Goal: Contribute content

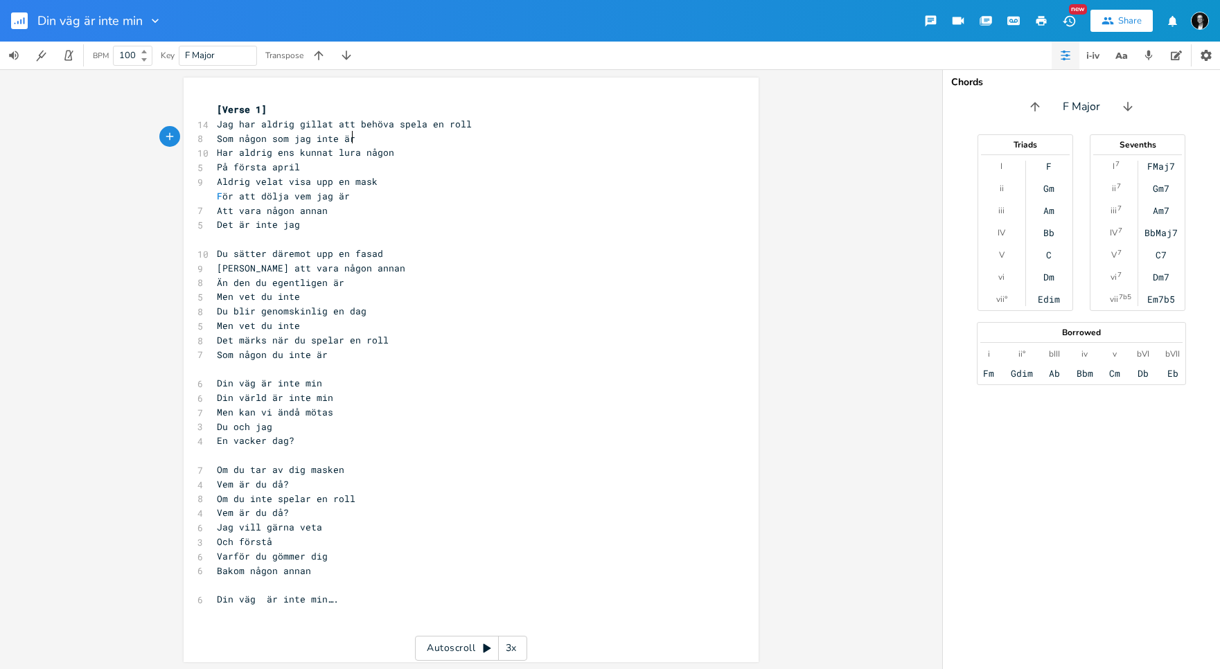
click at [353, 139] on pre "Som någon som jag inte är" at bounding box center [464, 139] width 500 height 15
drag, startPoint x: 386, startPoint y: 122, endPoint x: 297, endPoint y: 129, distance: 89.0
click at [296, 128] on span "Jag har aldrig gillat att behöva spela en roll" at bounding box center [344, 124] width 255 height 12
type textarea "velat"
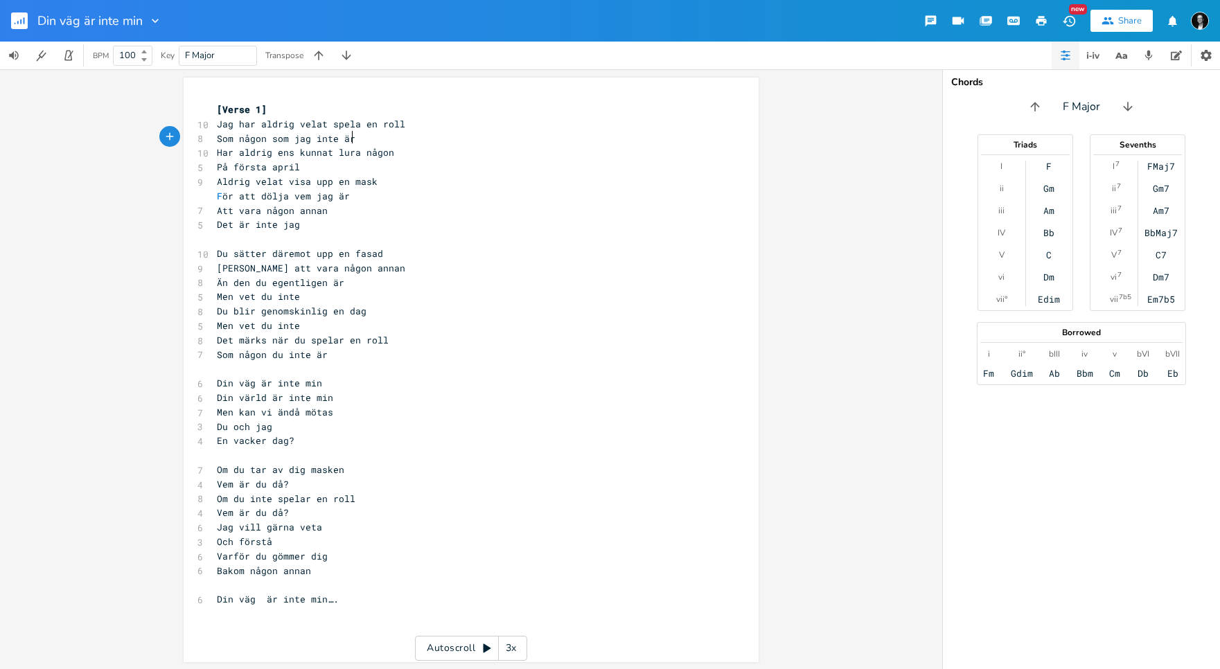
click at [358, 137] on pre "Som någon som jag inte är" at bounding box center [464, 139] width 500 height 15
click at [316, 349] on span "Som någon du inte är" at bounding box center [272, 355] width 111 height 12
click at [336, 362] on pre "​" at bounding box center [464, 369] width 500 height 15
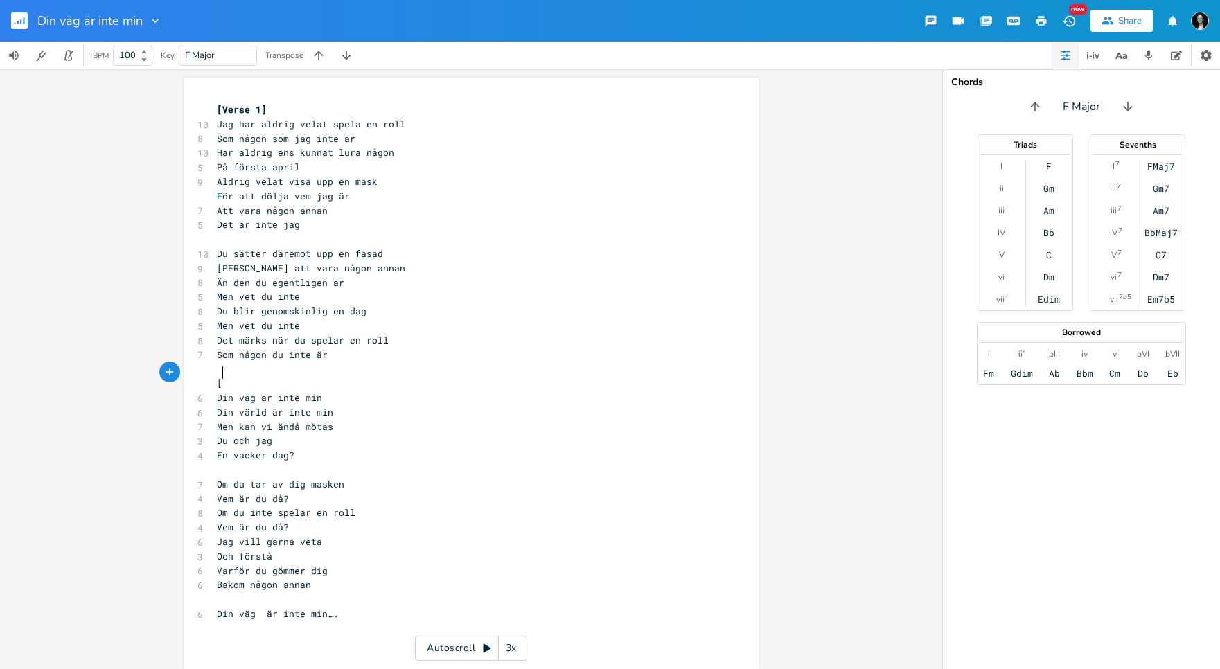
scroll to position [0, 3]
type textarea "[REfer"
type textarea "efräng]"
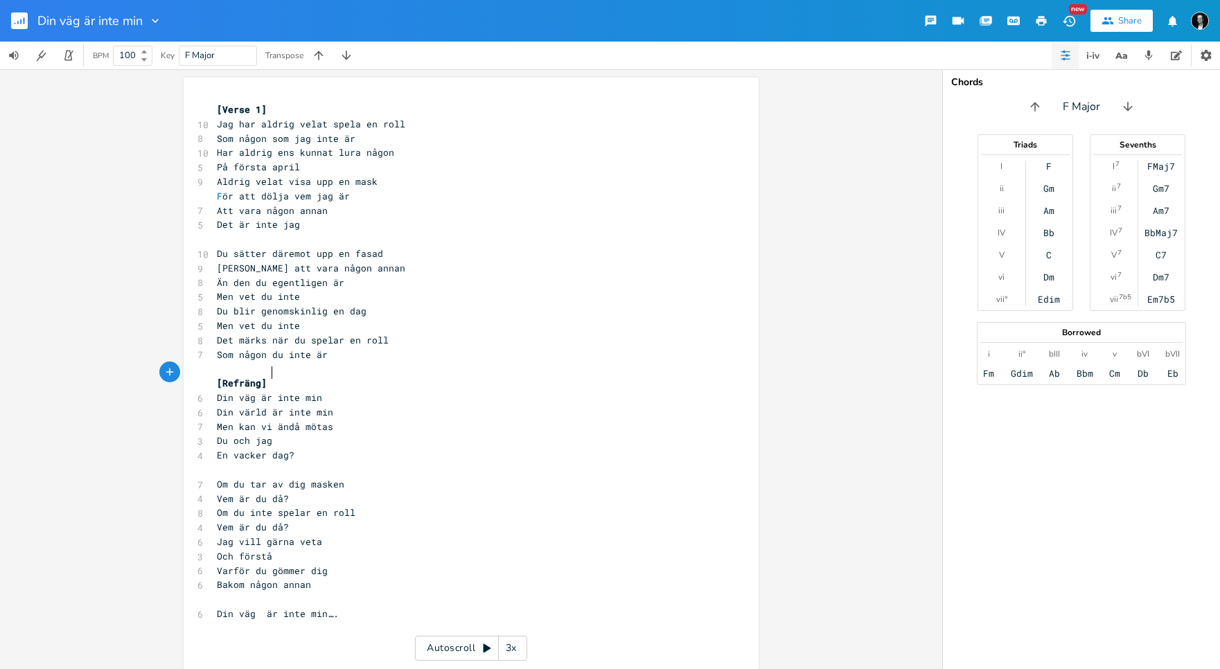
click at [353, 232] on pre "​" at bounding box center [464, 239] width 500 height 15
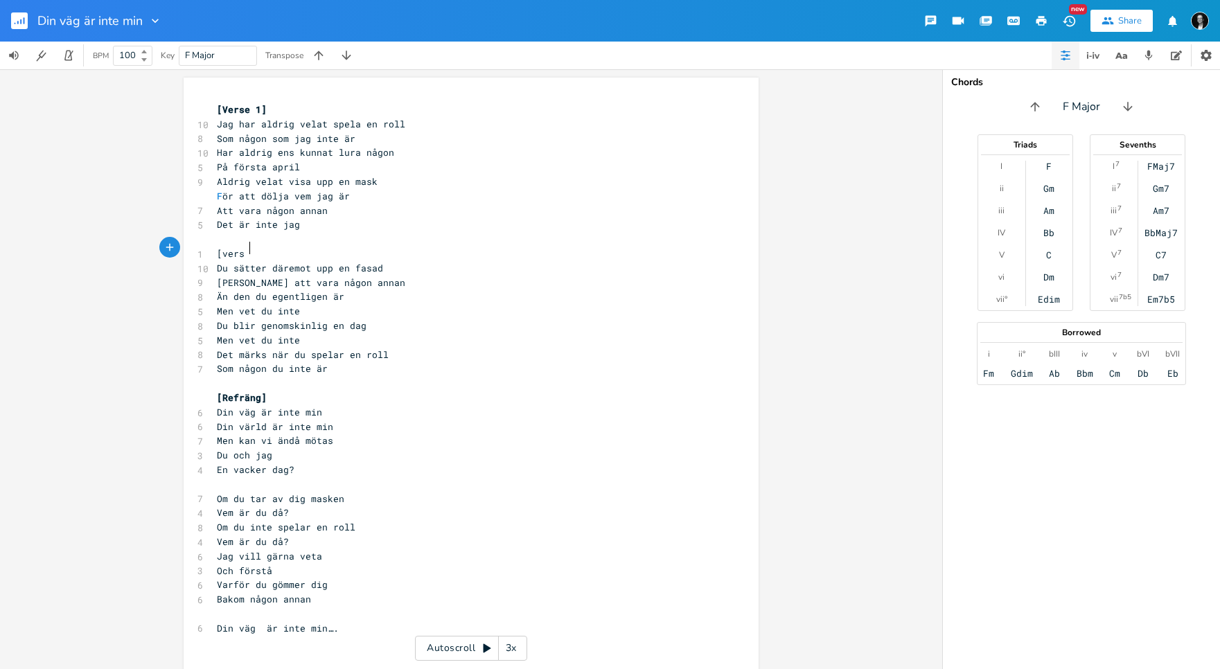
scroll to position [0, 24]
type textarea "[vers 2)"
type textarea ")"
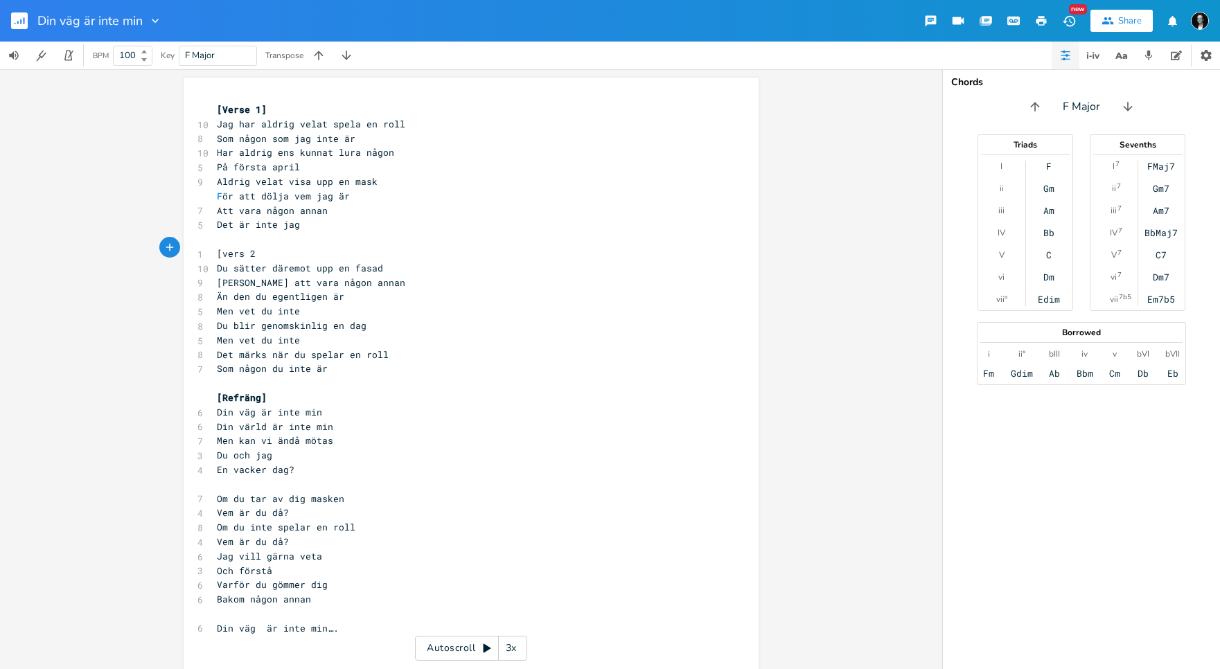
type textarea "]"
type textarea "ätter däremot upp en fasad"
drag, startPoint x: 382, startPoint y: 263, endPoint x: 233, endPoint y: 267, distance: 149.0
click at [233, 267] on pre "Du sätter däremot upp en fasad" at bounding box center [464, 268] width 500 height 15
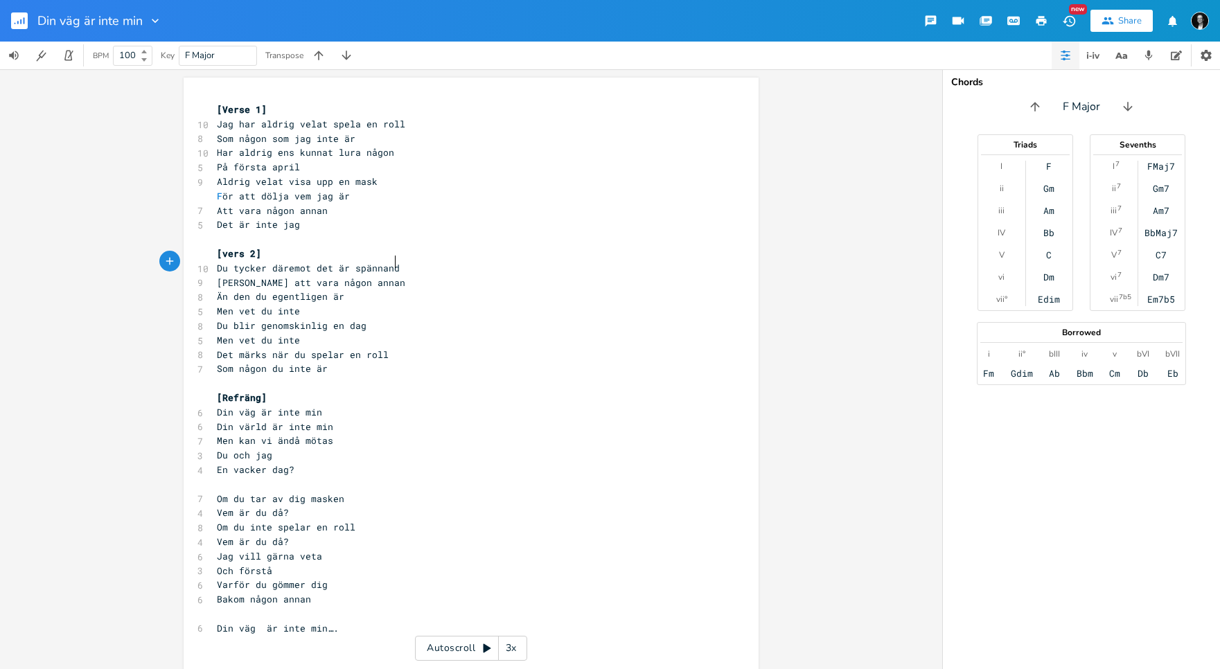
type textarea "tycker däremot det är spännande"
type textarea "om någon som jag inte är"
drag, startPoint x: 349, startPoint y: 134, endPoint x: 220, endPoint y: 138, distance: 128.9
click at [217, 137] on pre "Som någon som jag inte är" at bounding box center [464, 139] width 500 height 15
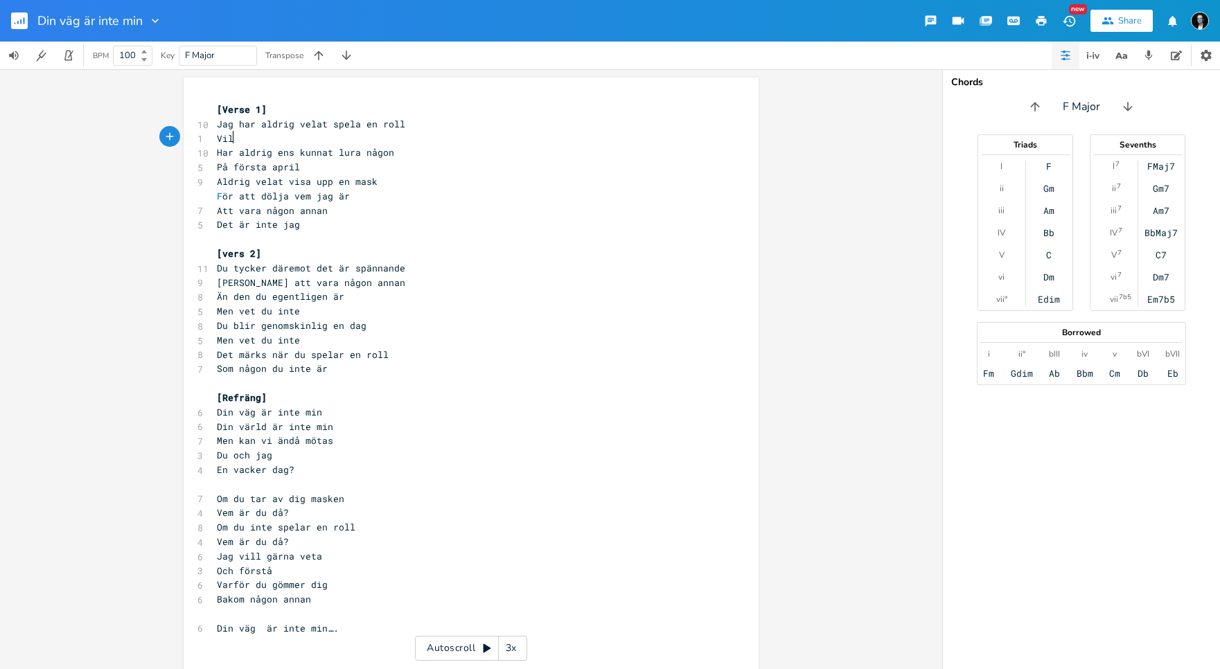
type textarea "Vill"
type textarea "Det är något jg ld"
type textarea "g"
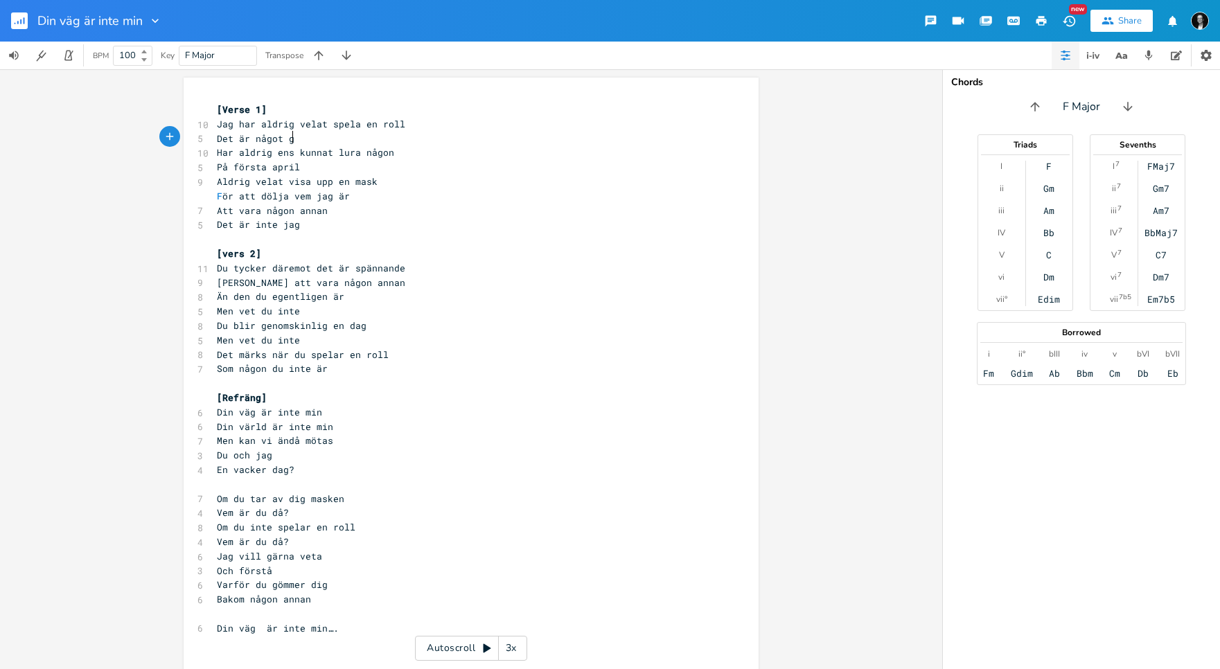
scroll to position [0, 5]
type textarea "jg"
type textarea "g"
type textarea "ag inte vill"
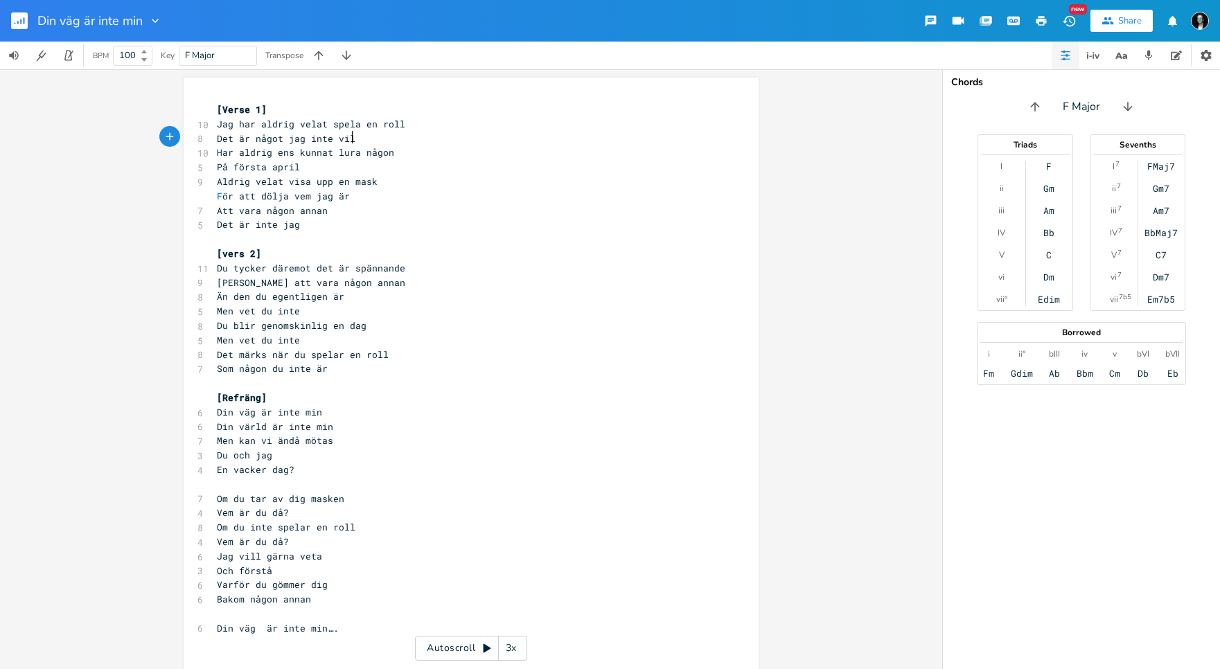
scroll to position [0, 35]
click at [226, 164] on span "På första april" at bounding box center [258, 167] width 83 height 12
type textarea "När det är"
click at [355, 190] on pre "F ör att dölja vem jag är" at bounding box center [464, 196] width 500 height 15
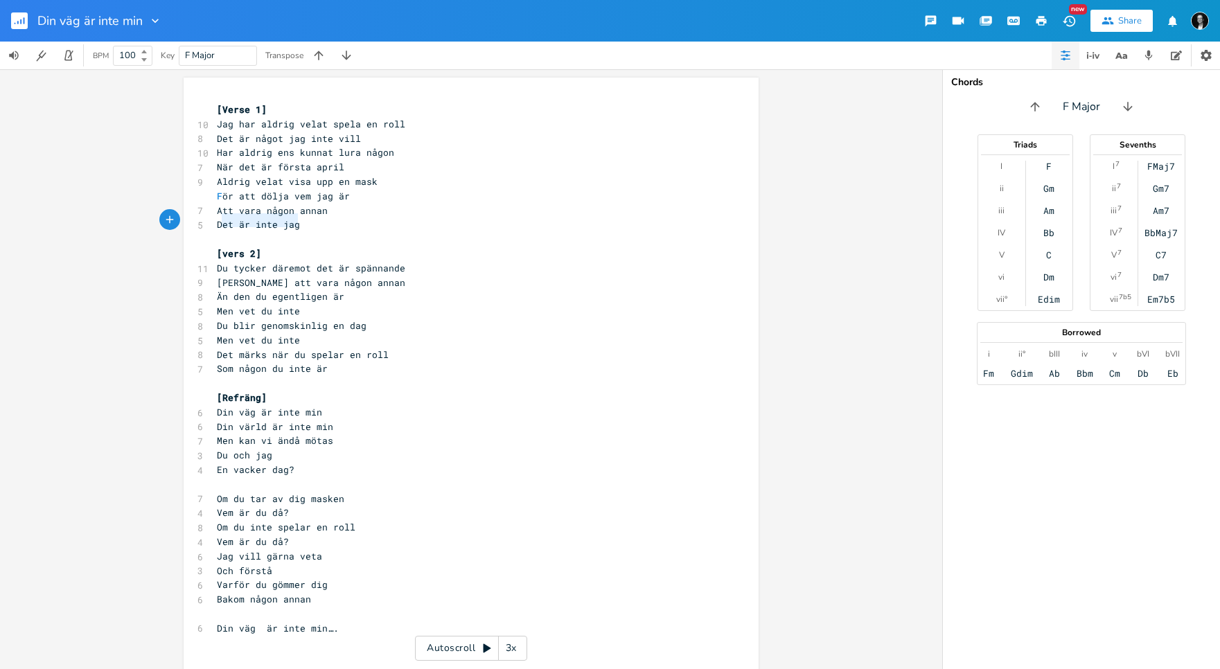
type textarea "Det är inte jag"
drag, startPoint x: 301, startPoint y: 223, endPoint x: 208, endPoint y: 219, distance: 93.6
click at [208, 219] on div "Det är inte jag x [Verse 1] 10 Jag har aldrig velat spela en roll 8 Det är någo…" at bounding box center [471, 381] width 575 height 606
type textarea "Nej är"
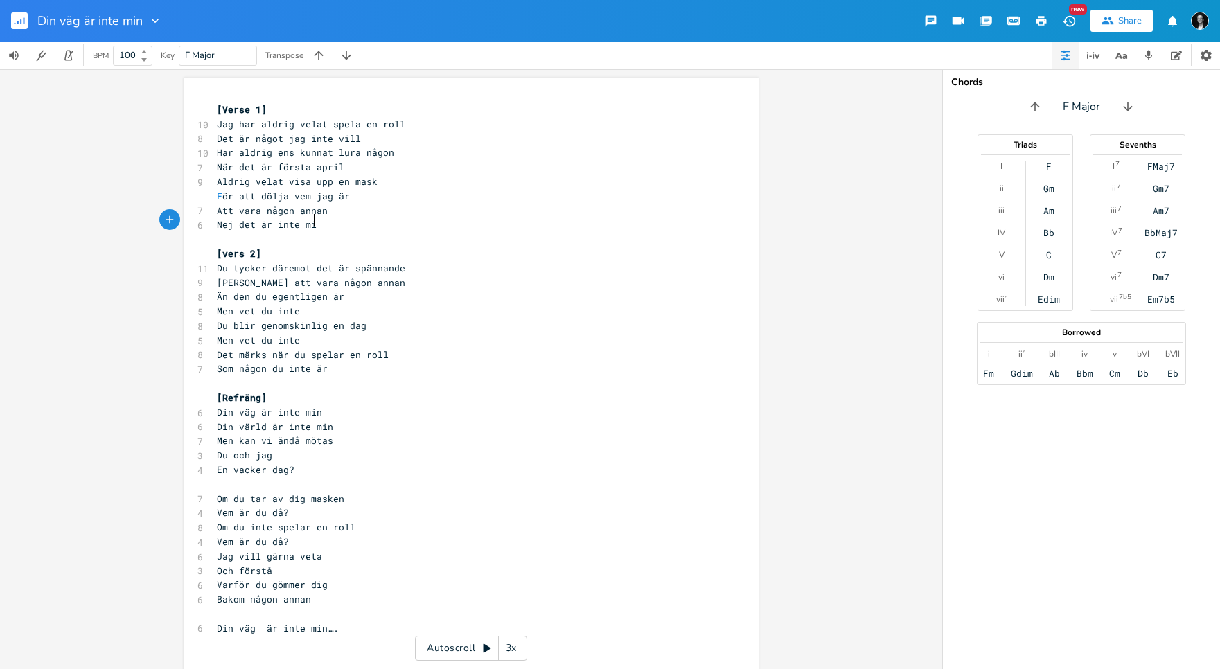
scroll to position [0, 49]
type textarea "det är inte min"
click at [234, 221] on span "Nej det är inte min" at bounding box center [269, 224] width 105 height 12
drag, startPoint x: 346, startPoint y: 191, endPoint x: 287, endPoint y: 197, distance: 59.2
click at [287, 197] on pre "F ör att dölja vem jag är" at bounding box center [464, 196] width 500 height 15
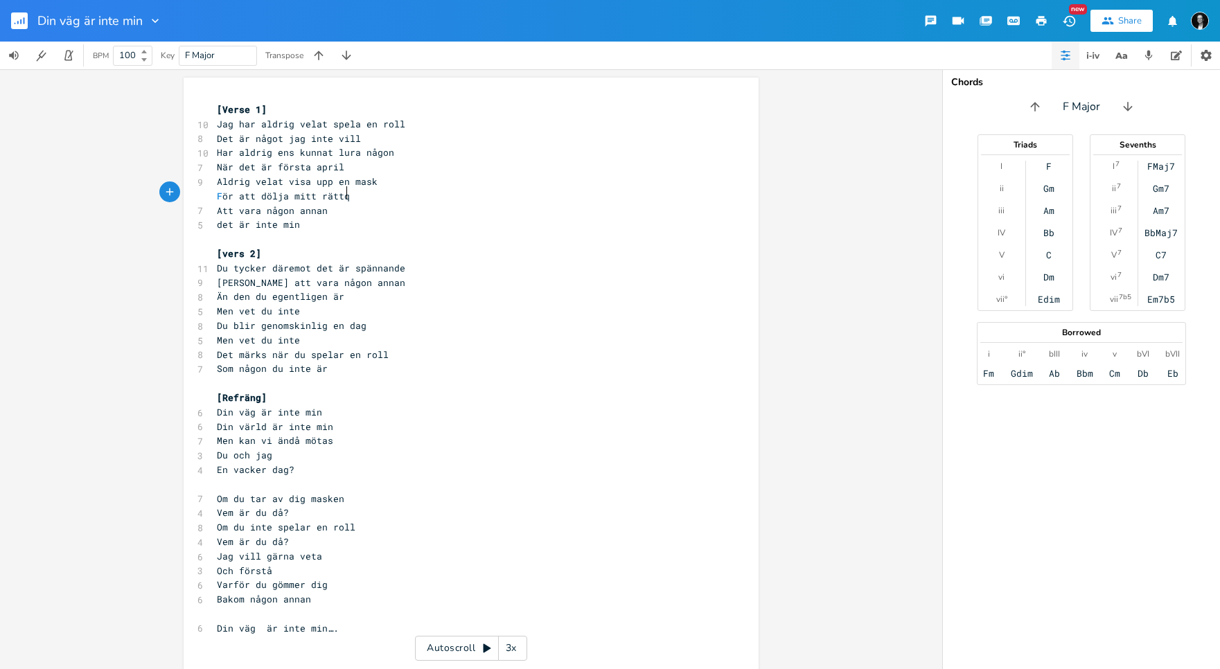
type textarea "mitt rättqa"
type textarea "jag"
type textarea "a aj"
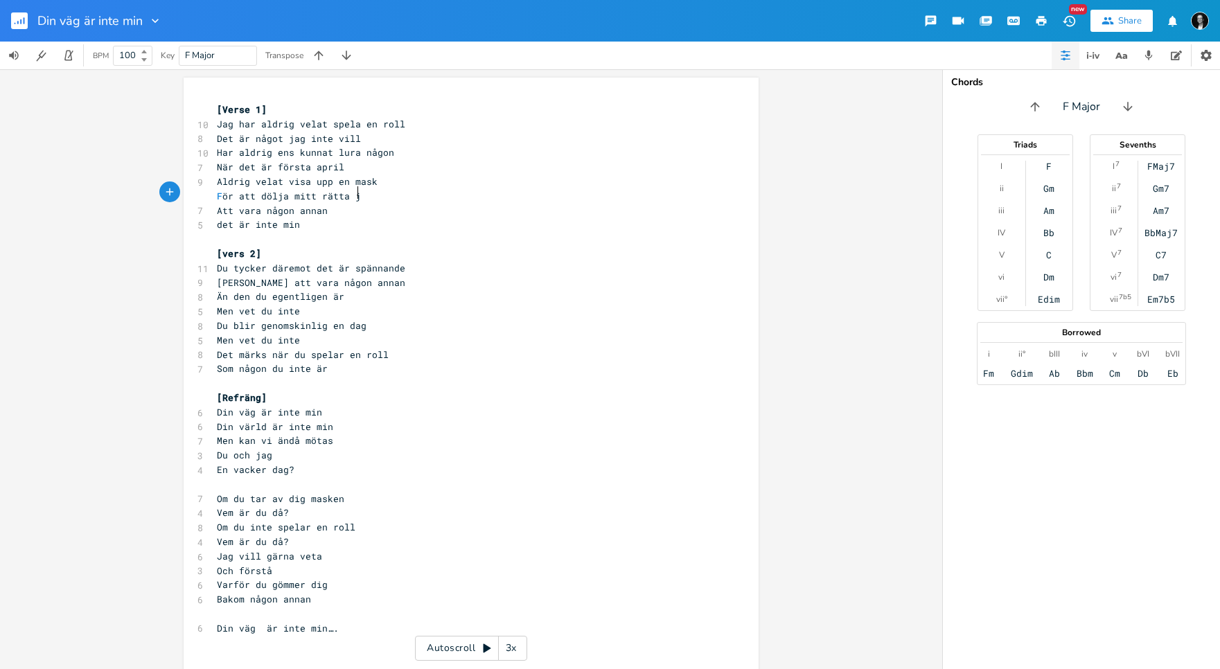
type textarea "jag"
click at [306, 220] on pre "det är inte min" at bounding box center [464, 225] width 500 height 15
type textarea "melodi"
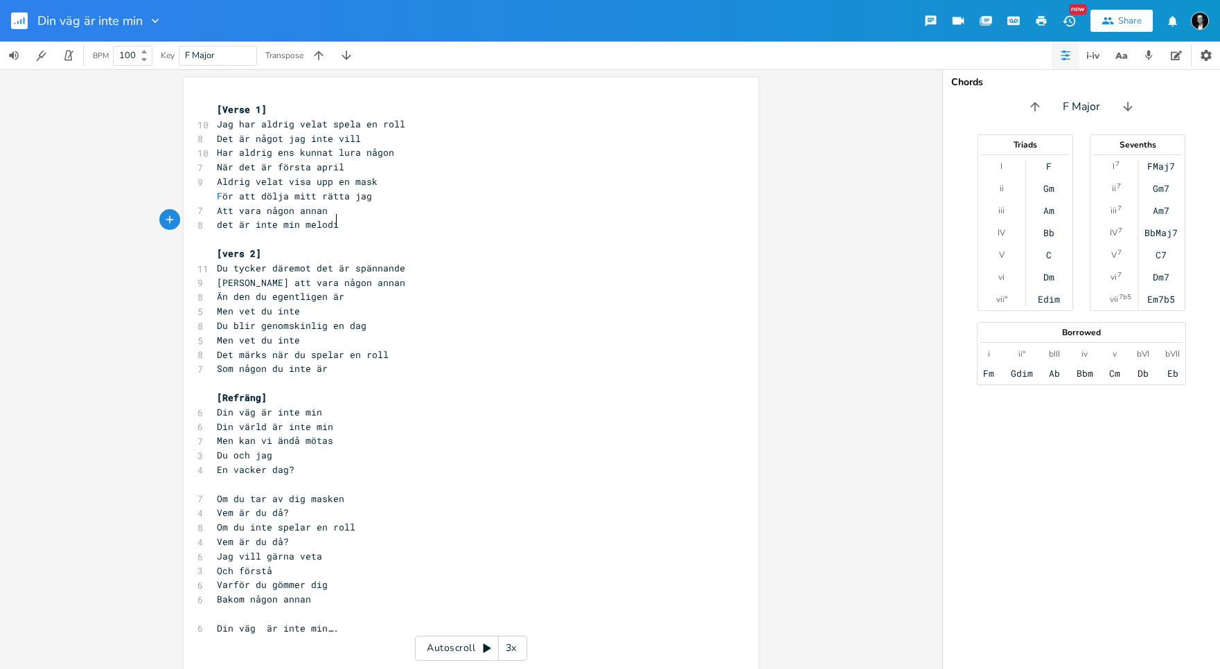
scroll to position [0, 26]
drag, startPoint x: 367, startPoint y: 195, endPoint x: 290, endPoint y: 198, distance: 77.0
click at [290, 198] on pre "F ör att dölja mitt rätta jag" at bounding box center [464, 196] width 500 height 15
type textarea "vad som dö"
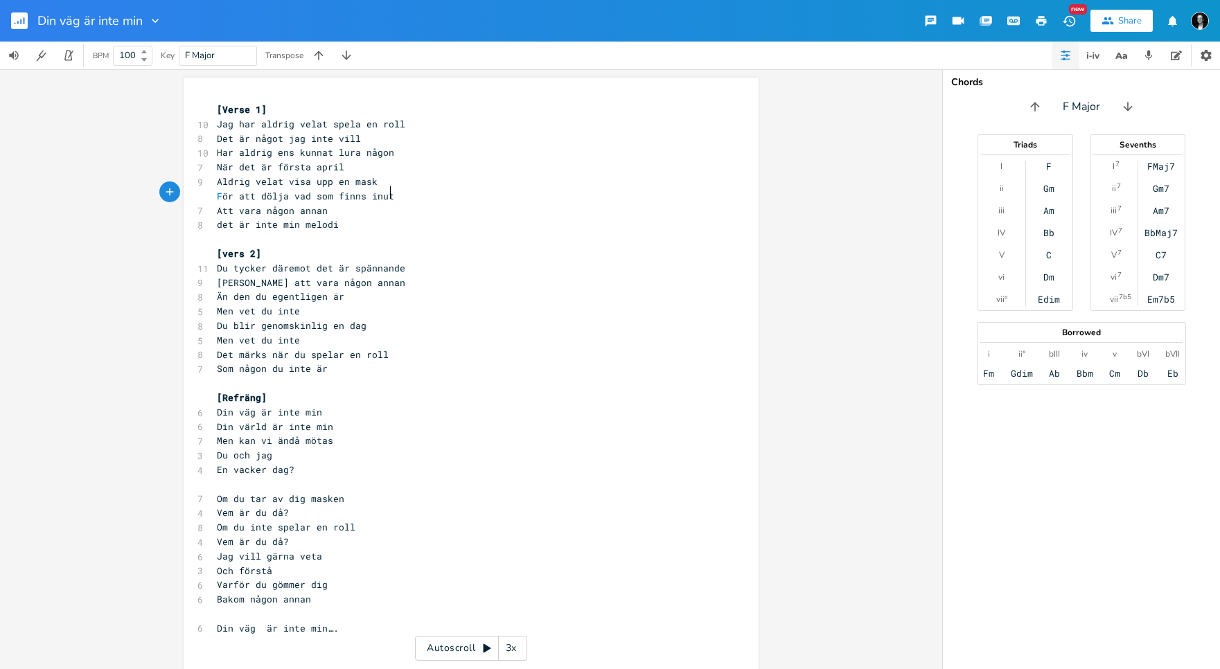
type textarea "finns inuti"
click at [234, 204] on span "Att vara någon annan" at bounding box center [272, 210] width 111 height 12
type textarea "låtsas"
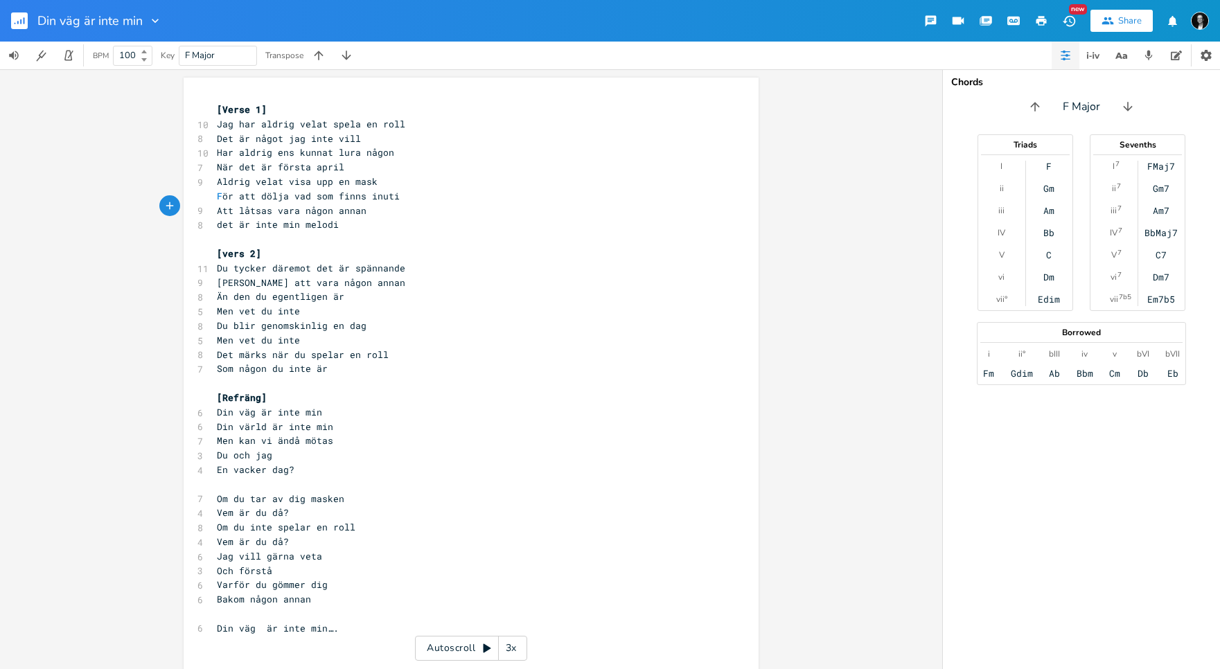
click at [209, 198] on div "låtsas x [Verse 1] 10 Jag har aldrig velat spela en roll 8 Det är något jag int…" at bounding box center [471, 381] width 575 height 606
click at [209, 192] on div "låtsas x [Verse 1] 10 Jag har aldrig velat spela en roll 8 Det är något jag int…" at bounding box center [471, 381] width 575 height 606
click at [217, 192] on span "F" at bounding box center [220, 196] width 6 height 13
drag, startPoint x: 265, startPoint y: 193, endPoint x: 203, endPoint y: 195, distance: 61.7
click at [203, 195] on div "För att dö x [Verse 1] 10 Jag har aldrig velat spela en roll 8 Det är något jag…" at bounding box center [471, 381] width 575 height 606
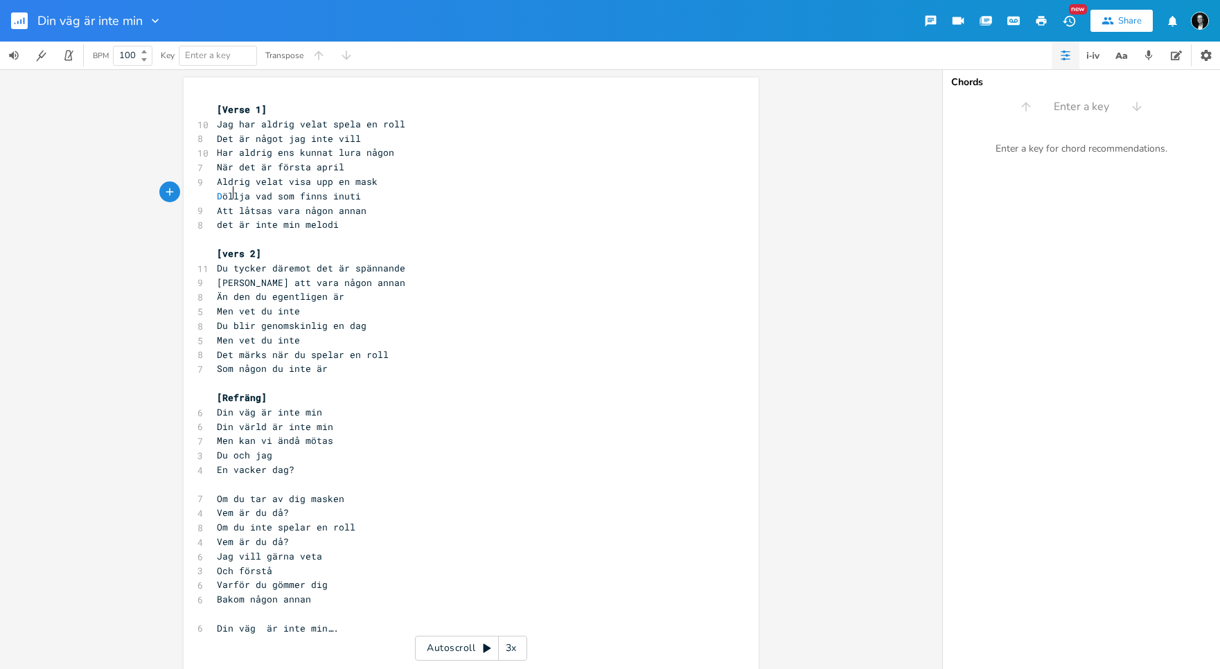
type textarea "Dölj"
type textarea "a"
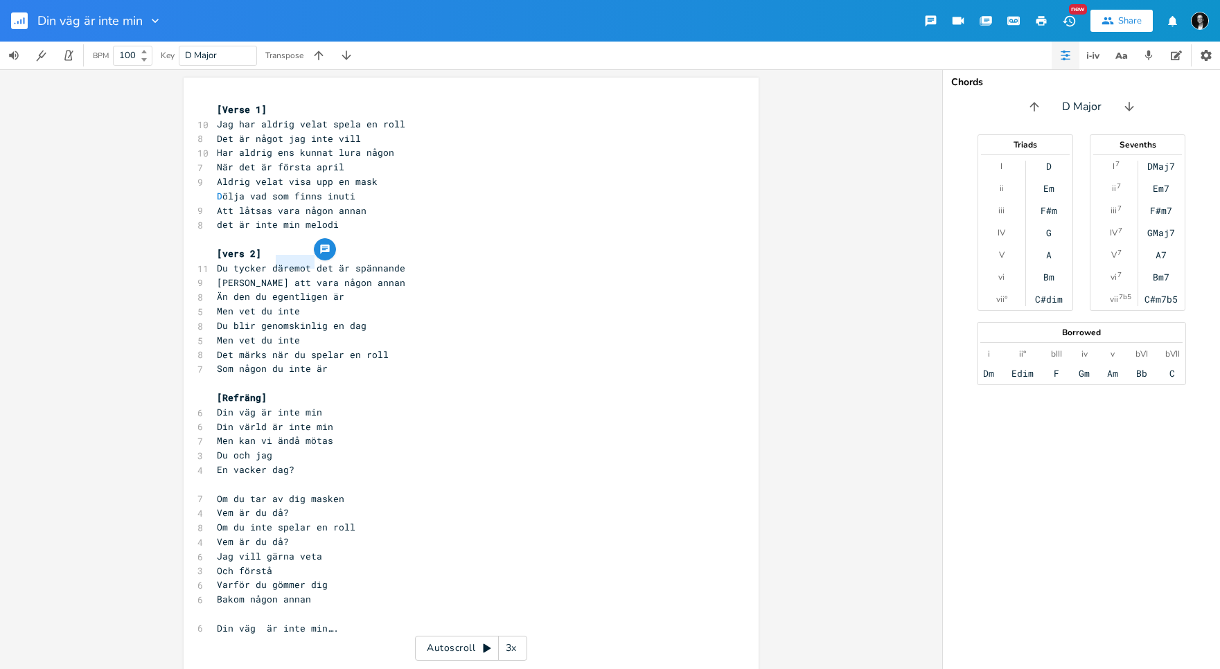
type textarea "däremot"
drag, startPoint x: 311, startPoint y: 261, endPoint x: 264, endPoint y: 262, distance: 47.1
click at [264, 262] on span "Du tycker däremot det är spännande" at bounding box center [311, 268] width 188 height 12
click at [297, 262] on span "Du tycker det är spännande" at bounding box center [289, 268] width 144 height 12
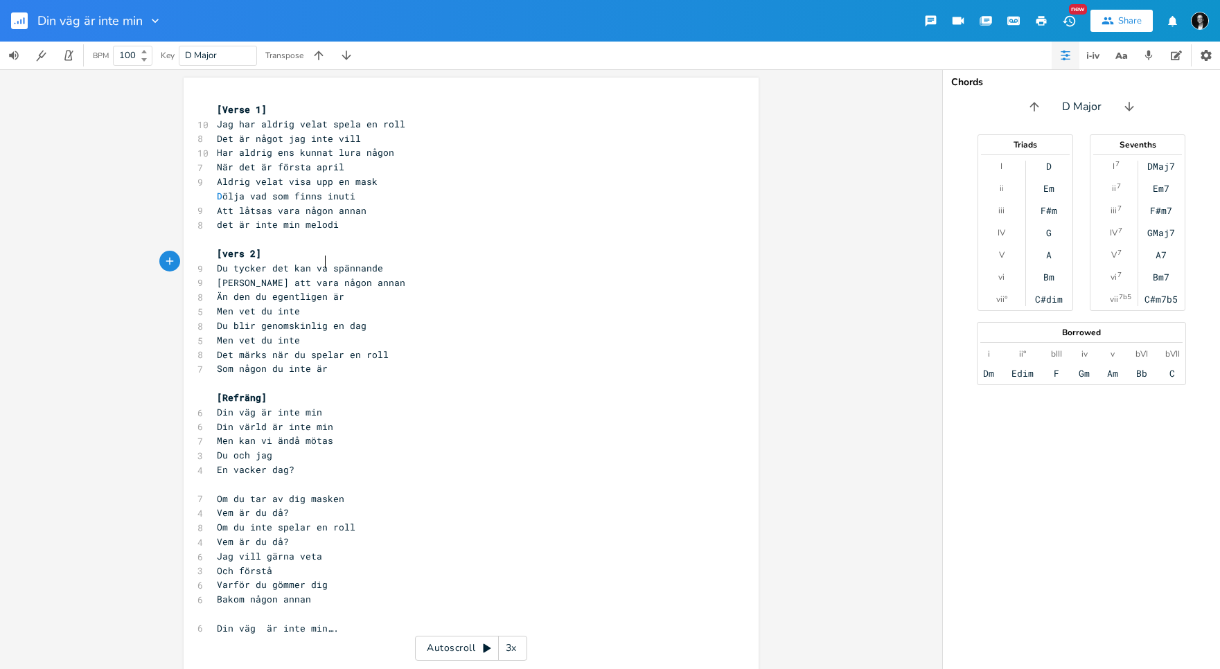
scroll to position [0, 22]
type textarea "kan vaä"
type textarea "'"
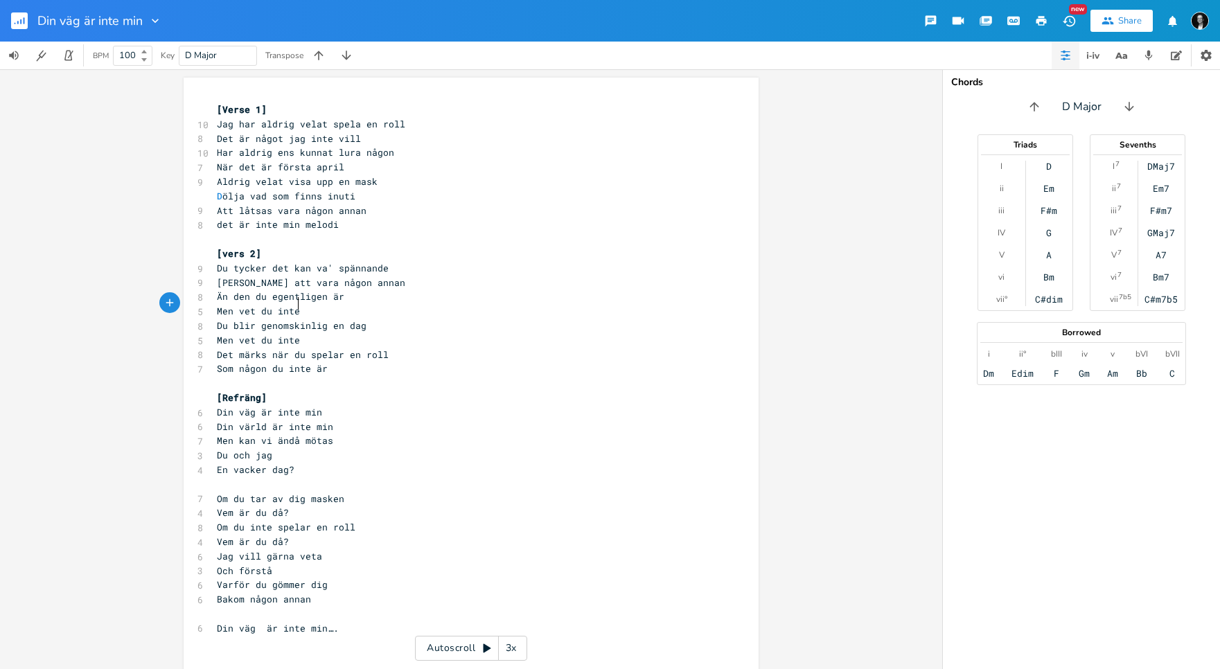
click at [359, 305] on pre "Men vet du inte" at bounding box center [464, 311] width 500 height 15
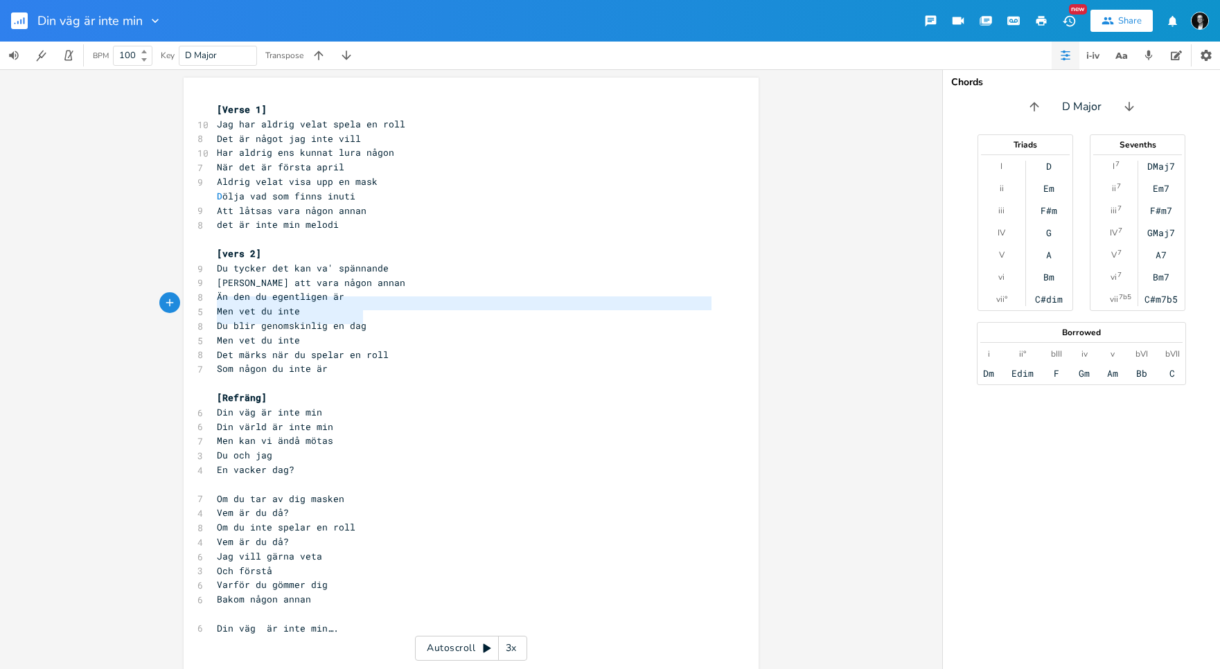
type textarea "Du blir genomskinlig en dag"
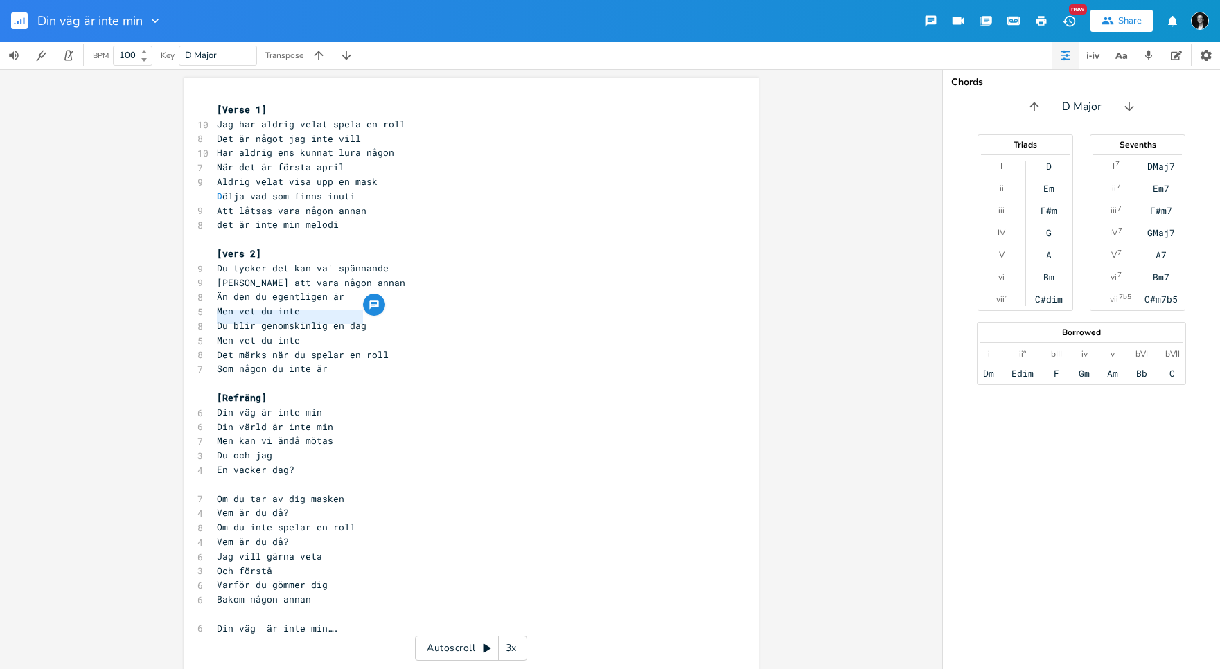
drag, startPoint x: 364, startPoint y: 319, endPoint x: 212, endPoint y: 320, distance: 151.8
click at [214, 320] on pre "Du blir genomskinlig en dag" at bounding box center [464, 326] width 500 height 15
click at [245, 406] on span "Din väg är inte min" at bounding box center [269, 412] width 105 height 12
type textarea "rld"
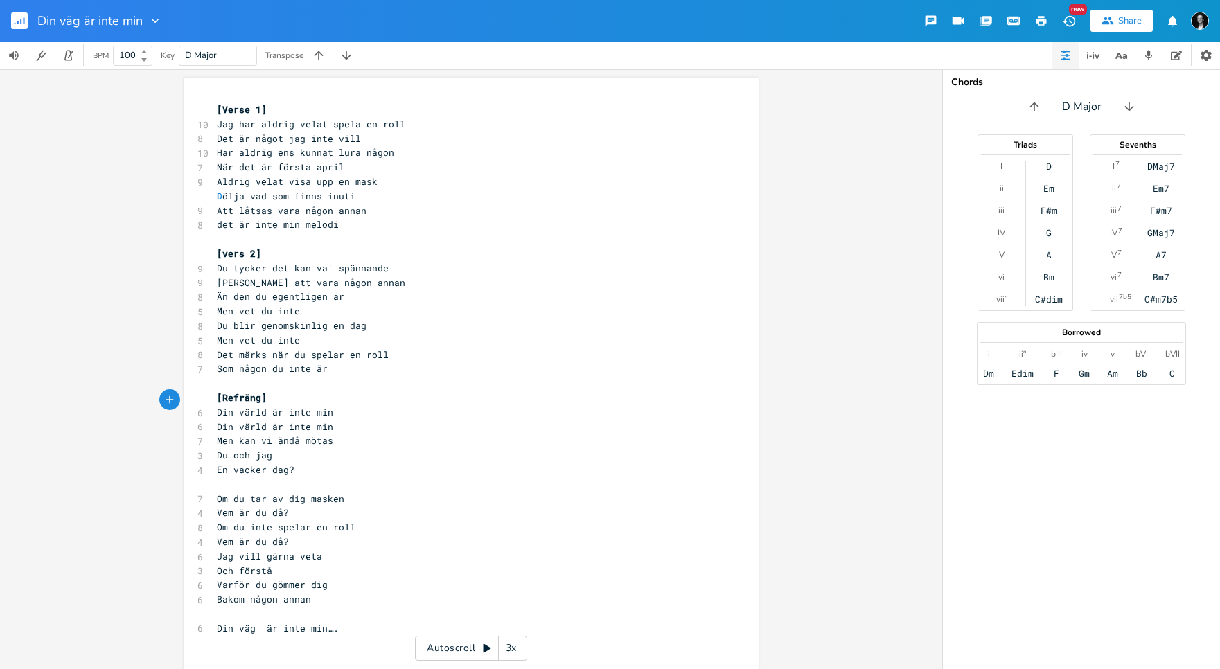
click at [231, 421] on span "Din värld är inte min" at bounding box center [275, 427] width 116 height 12
type textarea "Min"
drag, startPoint x: 322, startPoint y: 417, endPoint x: 310, endPoint y: 420, distance: 12.8
click at [310, 421] on span "Min värld är inte min" at bounding box center [275, 427] width 116 height 12
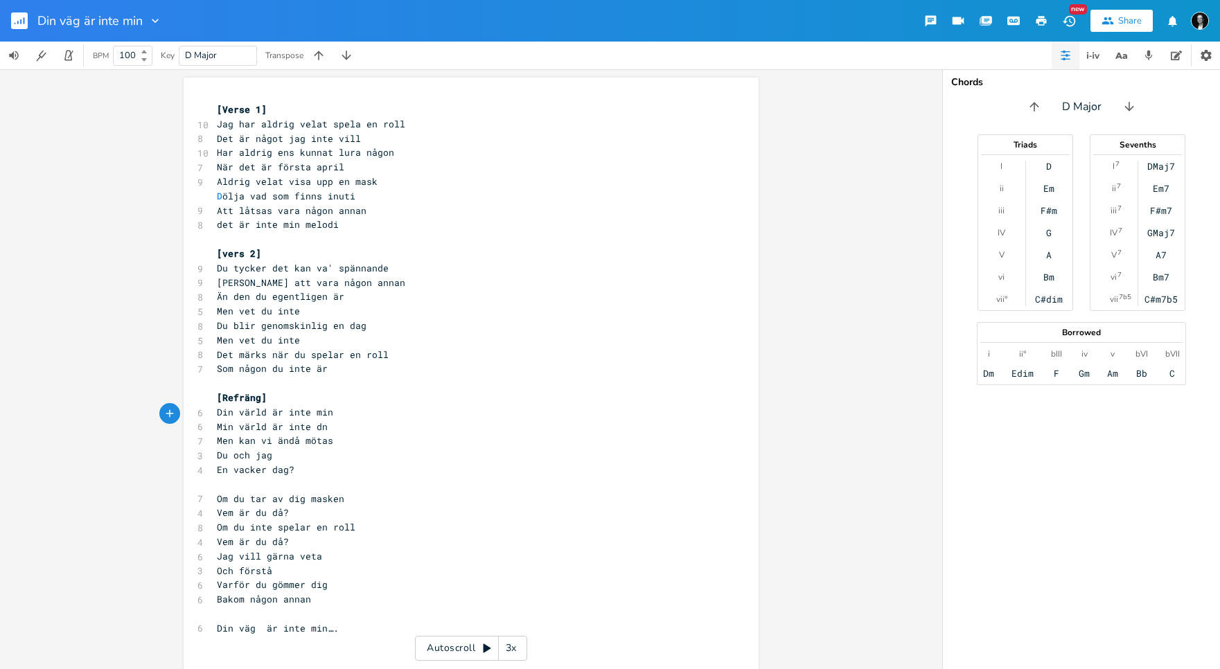
type textarea "di"
click at [353, 463] on pre "En vacker dag?" at bounding box center [464, 470] width 500 height 15
type textarea "Det verkar var"
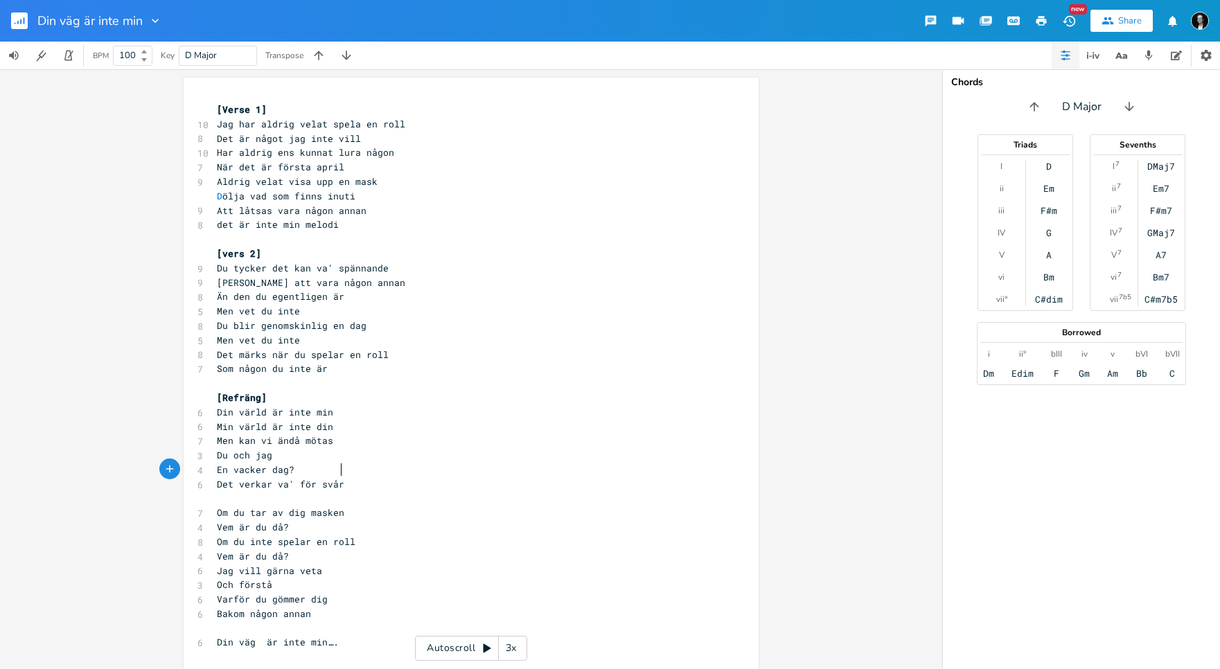
type textarea "' för svårt"
drag, startPoint x: 385, startPoint y: 261, endPoint x: 235, endPoint y: 260, distance: 150.4
click at [233, 261] on pre "Du tycker det kan va' spännande" at bounding box center [464, 268] width 500 height 15
type textarea "sätt"
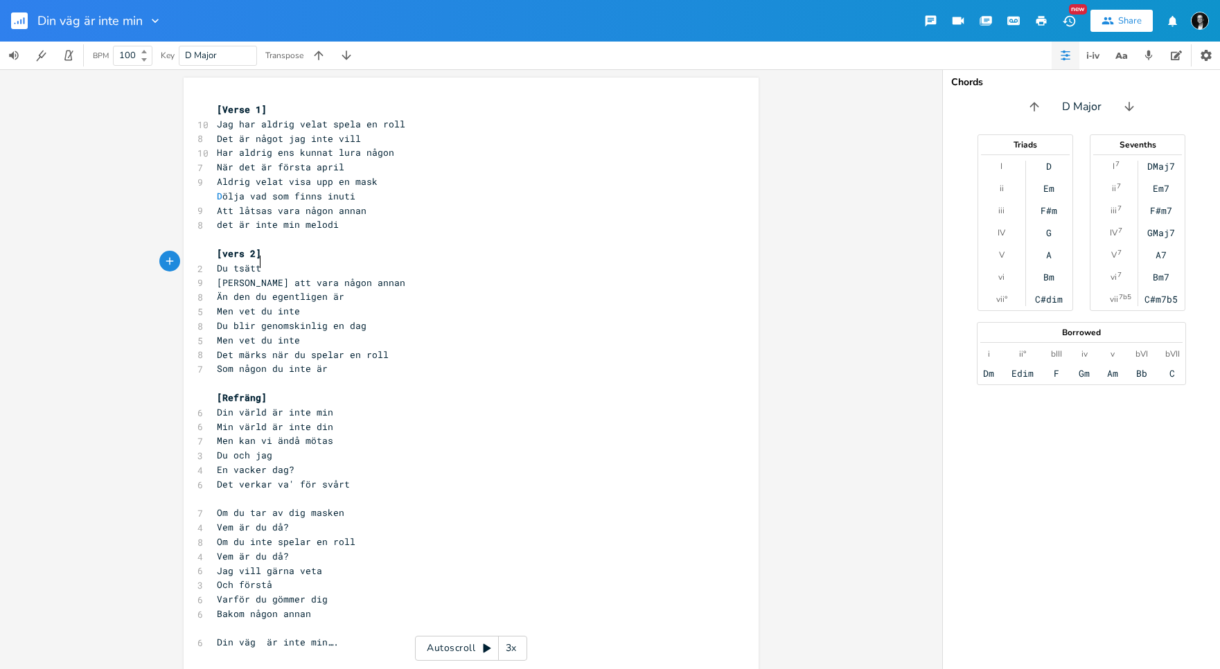
scroll to position [0, 13]
type textarea "sätter gärna på en mask"
click at [350, 290] on pre "Än den du egentligen är" at bounding box center [464, 297] width 500 height 15
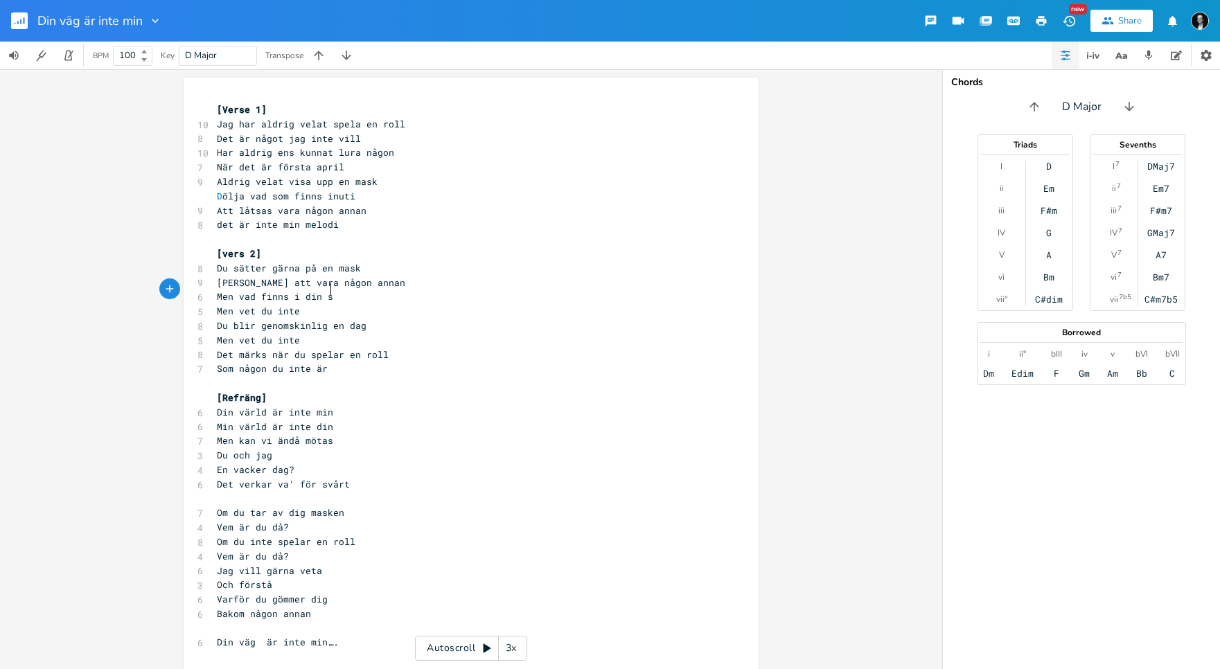
type textarea "Men vad finns i din sk"
type textarea "ask?"
click at [285, 290] on span "Men vad finns i din ask?" at bounding box center [283, 296] width 133 height 12
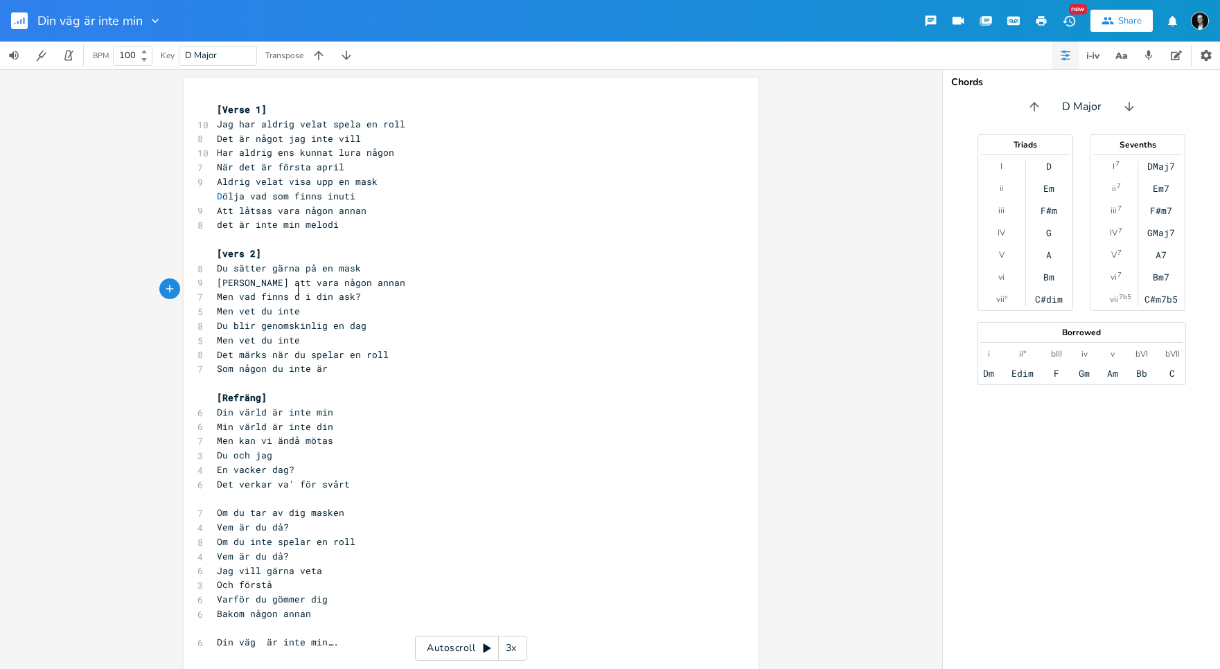
type textarea "dr"
type textarea "är inne"
drag, startPoint x: 228, startPoint y: 302, endPoint x: 209, endPoint y: 303, distance: 18.7
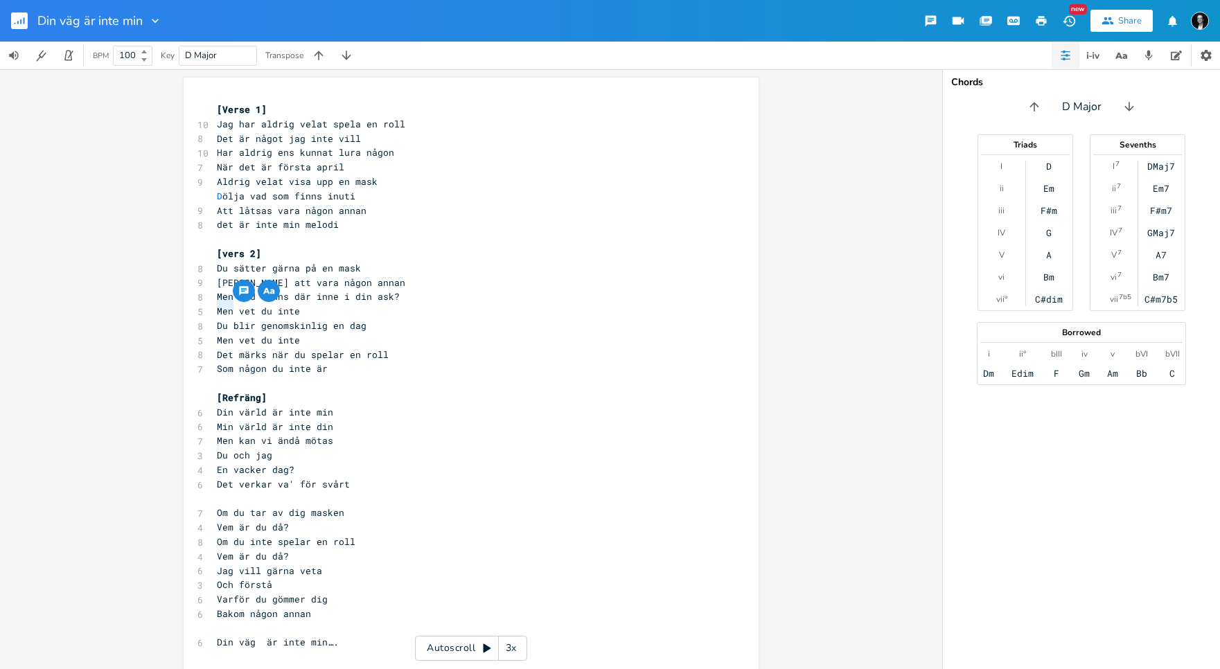
click at [209, 303] on div "Men x [Verse 1] 10 Jag har aldrig velat spela en roll 8 Det är något jag inte v…" at bounding box center [471, 388] width 575 height 621
type textarea "Och"
click at [232, 334] on span "Men vet du inte" at bounding box center [258, 340] width 83 height 12
type textarea "Och"
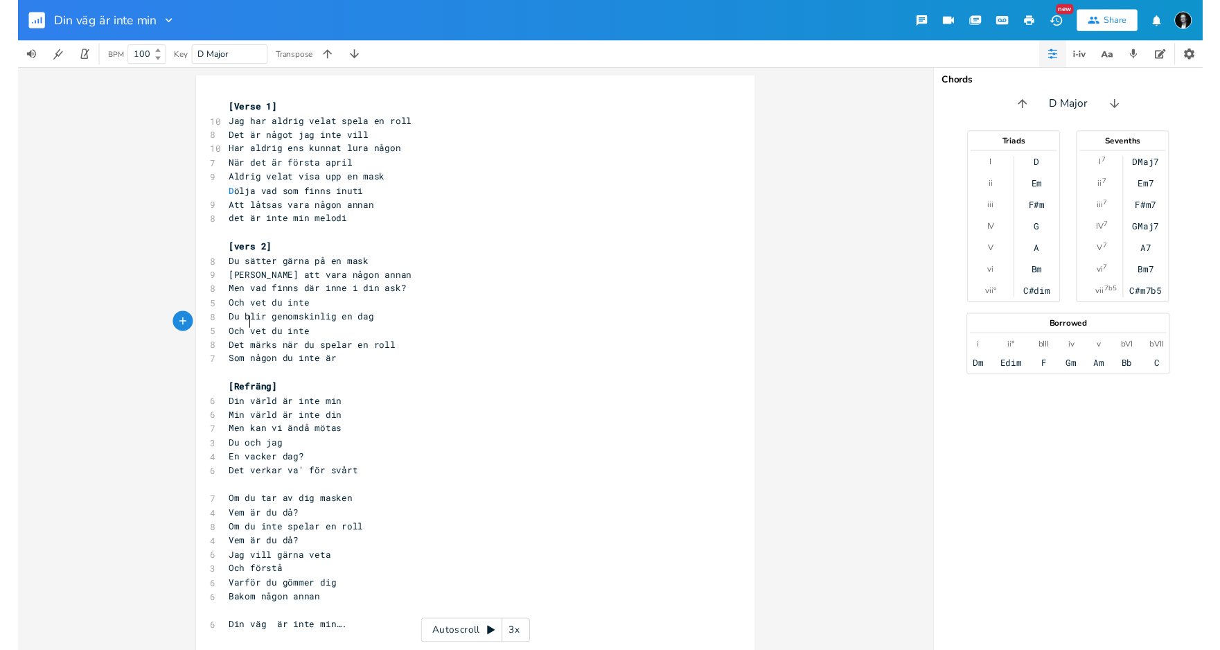
scroll to position [0, 16]
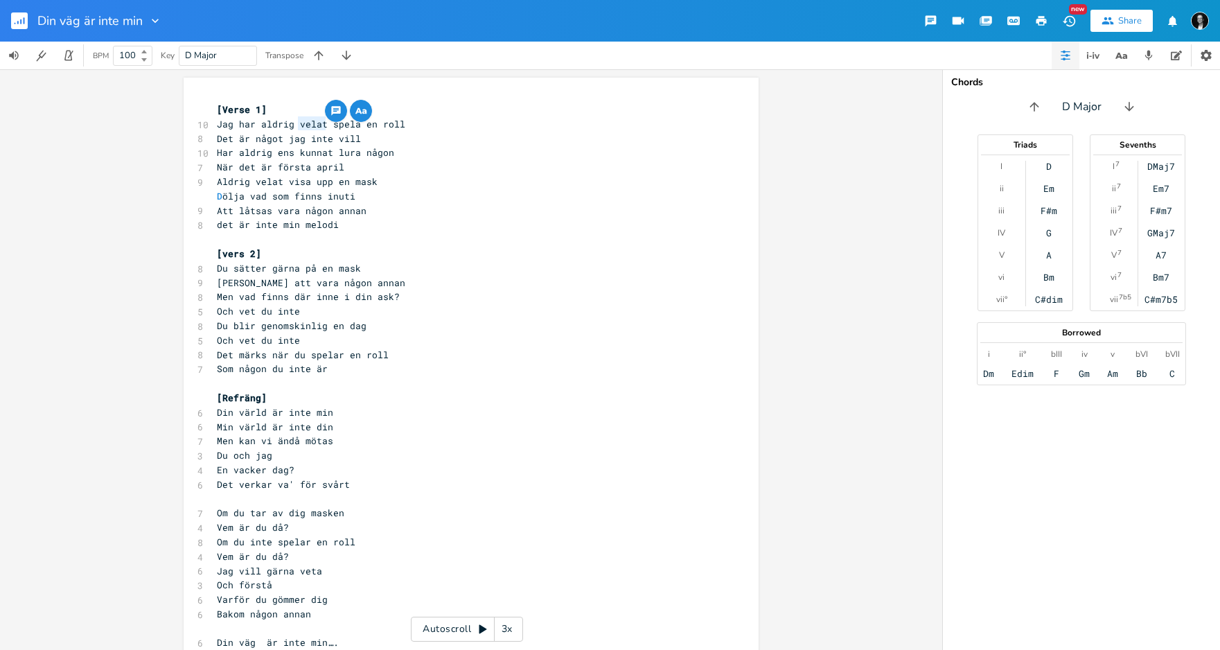
drag, startPoint x: 322, startPoint y: 125, endPoint x: 295, endPoint y: 123, distance: 26.4
click at [295, 123] on span "Jag har aldrig velat spela en roll" at bounding box center [311, 124] width 188 height 12
type textarea "kunnt"
type textarea "at"
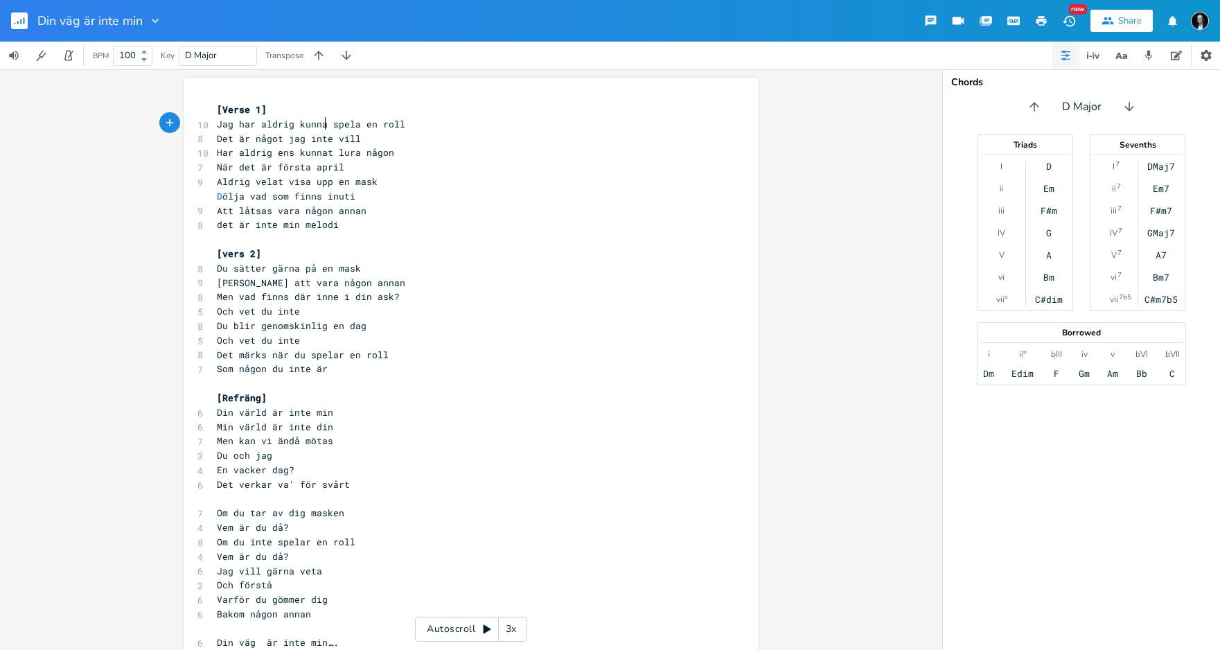
scroll to position [0, 7]
click at [326, 137] on span "Det är något jag inte vill" at bounding box center [289, 138] width 144 height 12
type textarea "ehller"
type textarea "heller"
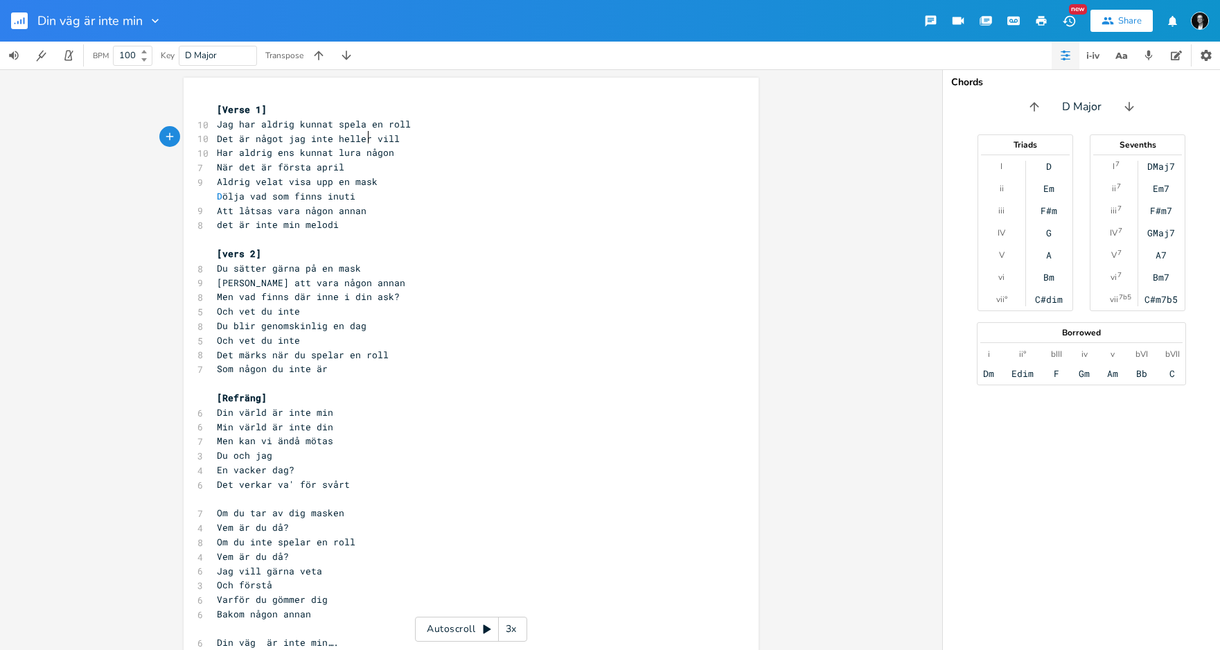
scroll to position [0, 20]
click at [626, 434] on pre "Men kan vi ändå mötas" at bounding box center [464, 441] width 500 height 15
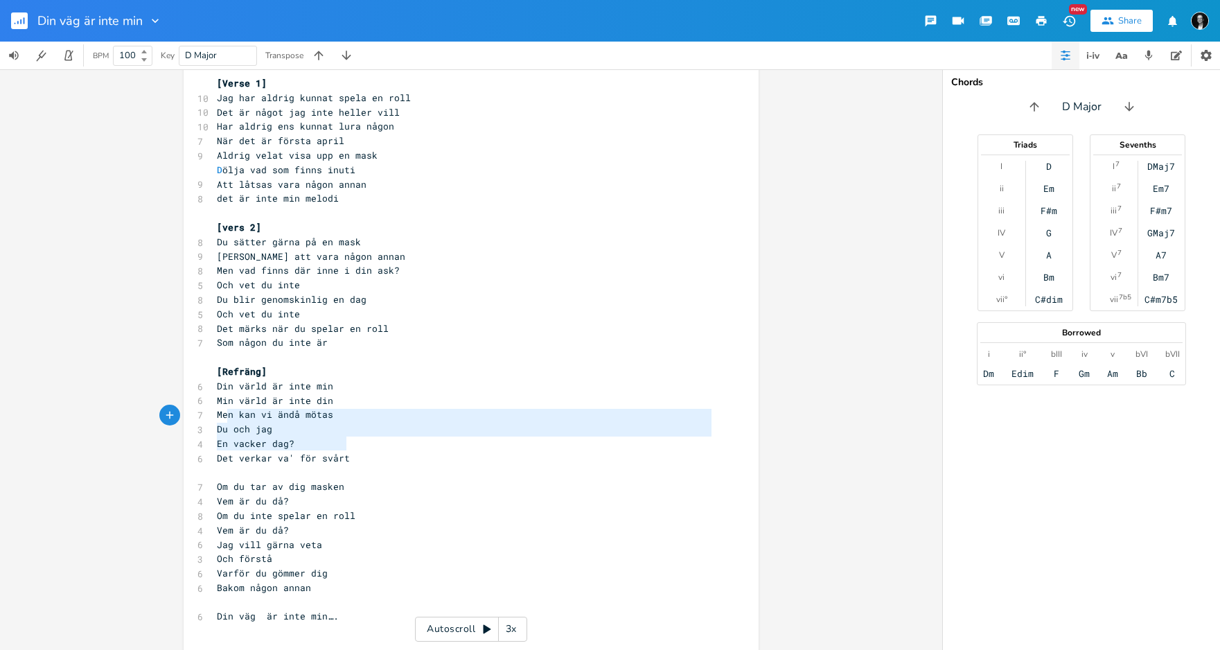
type textarea "Men kan vi ändå mötas Du och jag En vacker dag? Det verkar va' för svårt"
drag, startPoint x: 352, startPoint y: 441, endPoint x: 217, endPoint y: 406, distance: 139.5
click at [216, 406] on div "[Verse 1] 10 Jag har aldrig kunnat spela en roll 10 Det är något jag inte helle…" at bounding box center [464, 364] width 500 height 577
click at [260, 437] on pre "En vacker dag?" at bounding box center [464, 444] width 500 height 15
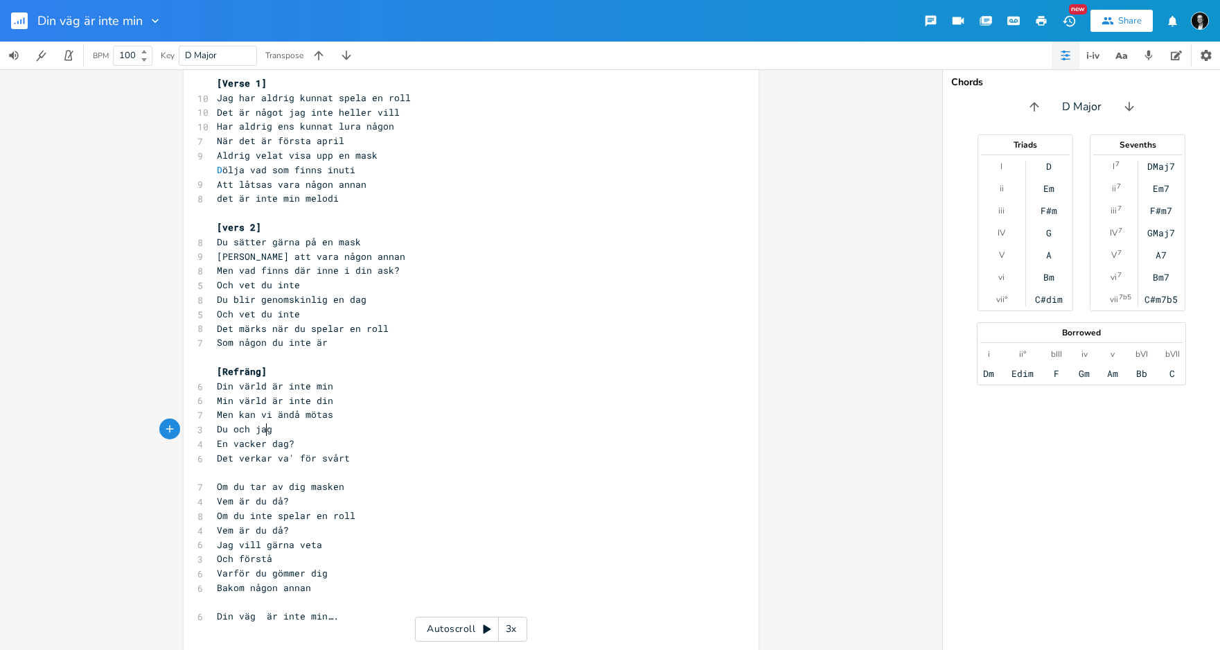
scroll to position [3, 0]
type textarea "Men kan vi ändå mötas Du och jag"
drag, startPoint x: 272, startPoint y: 413, endPoint x: 209, endPoint y: 404, distance: 63.7
click at [209, 404] on div "Men kan vi ändå mötas Du och jag xxxxxxxxxx [Verse 1] 10 Jag har aldrig kunnat …" at bounding box center [471, 361] width 575 height 621
click at [387, 437] on pre "En vacker dag?" at bounding box center [464, 444] width 500 height 15
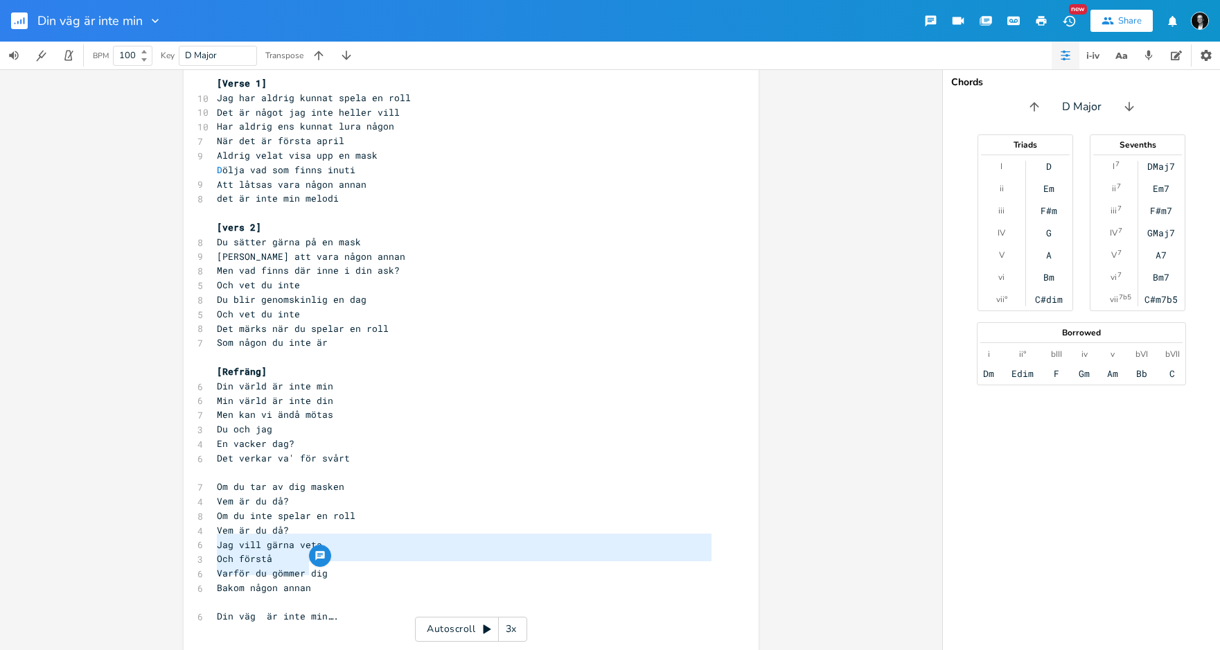
type textarea "Jag vill gärna veta Och förstå Varför du gömmer dig Bakom någon annan"
drag, startPoint x: 308, startPoint y: 571, endPoint x: 204, endPoint y: 529, distance: 112.2
click at [202, 527] on div "Jag vill gärna veta Och förstå Varför du gömmer dig Bakom någon annan xxxxxxxxx…" at bounding box center [471, 361] width 575 height 621
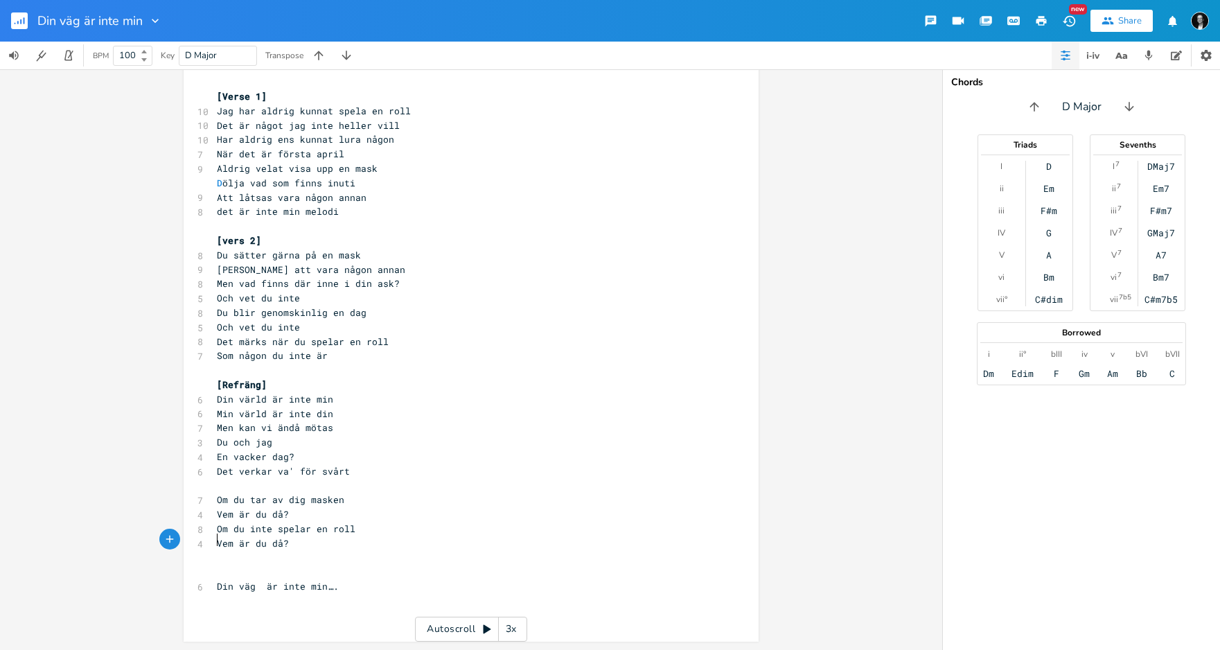
scroll to position [1, 0]
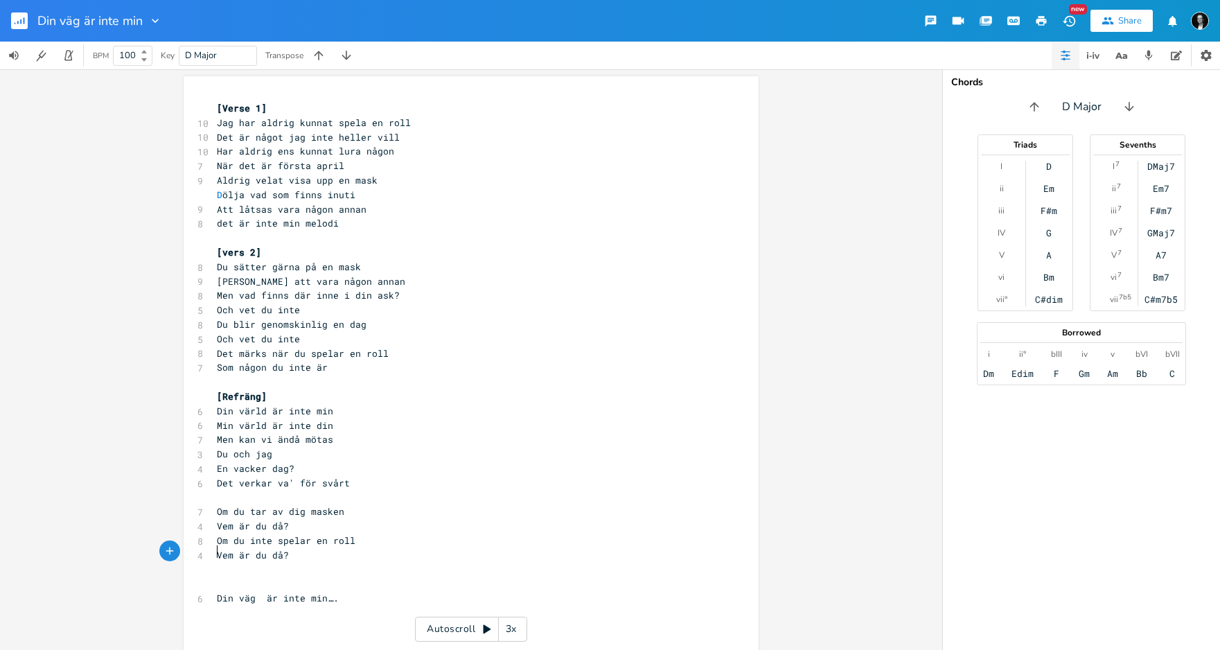
click at [324, 491] on pre "​" at bounding box center [464, 498] width 500 height 15
type textarea "[stick]"
click at [364, 476] on pre "Det verkar va' för svårt" at bounding box center [464, 483] width 500 height 15
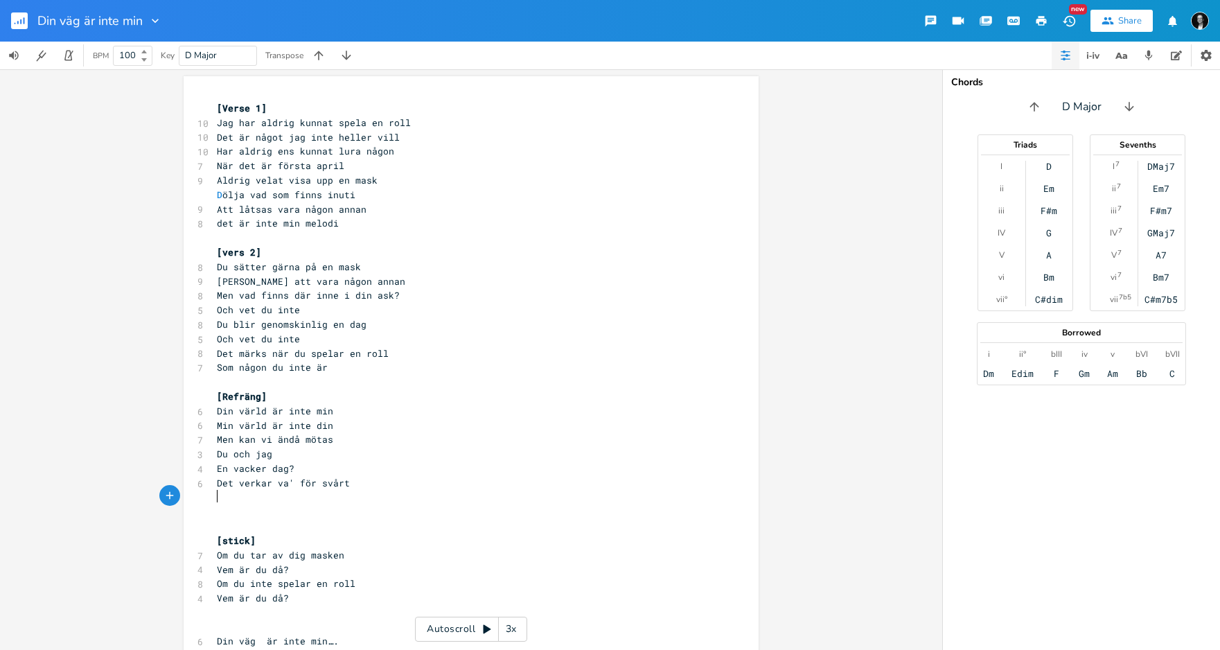
type textarea "|"
type textarea "[vr"
type textarea "ers 3]"
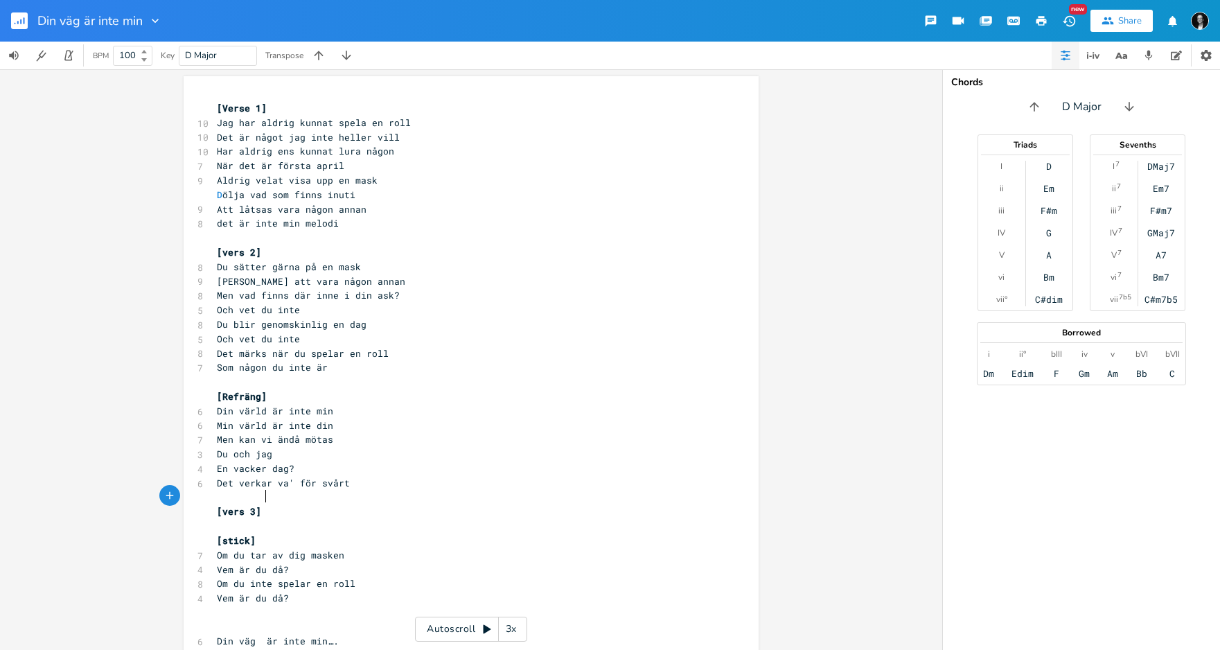
scroll to position [0, 19]
click at [245, 114] on span "[Verse 1]" at bounding box center [242, 108] width 50 height 12
click at [420, 290] on pre "Men vad finns där inne i din ask?" at bounding box center [464, 297] width 500 height 15
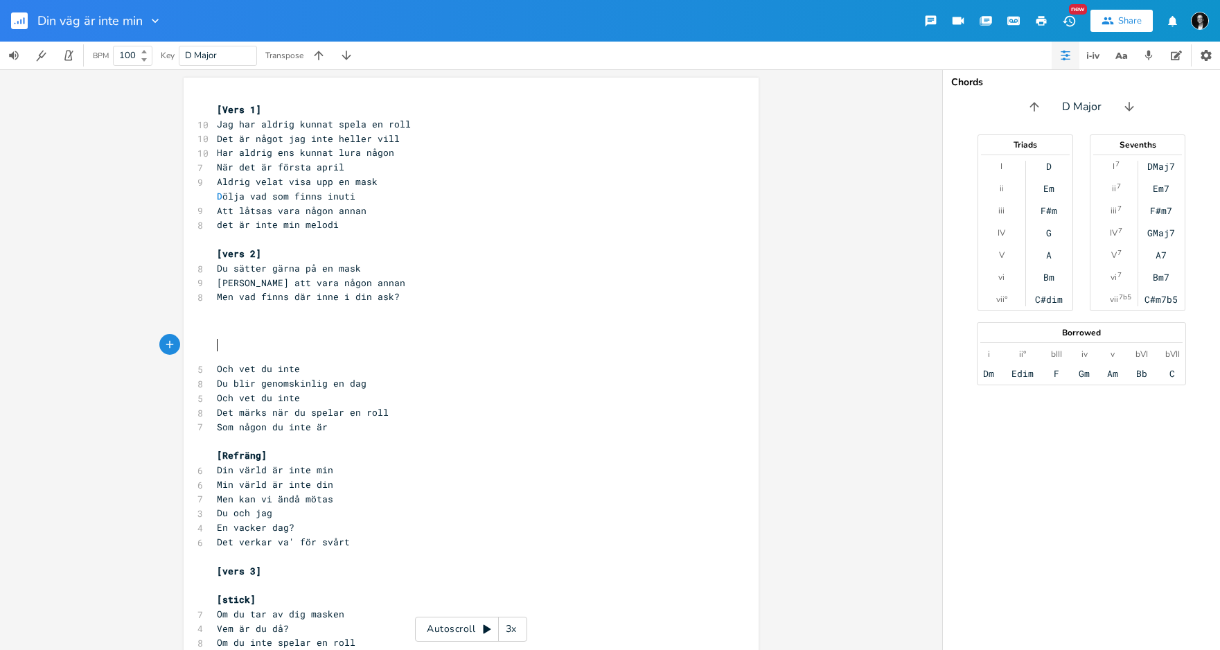
click at [236, 362] on span "Och vet du inte" at bounding box center [258, 368] width 83 height 12
type textarea "v"
type textarea "V"
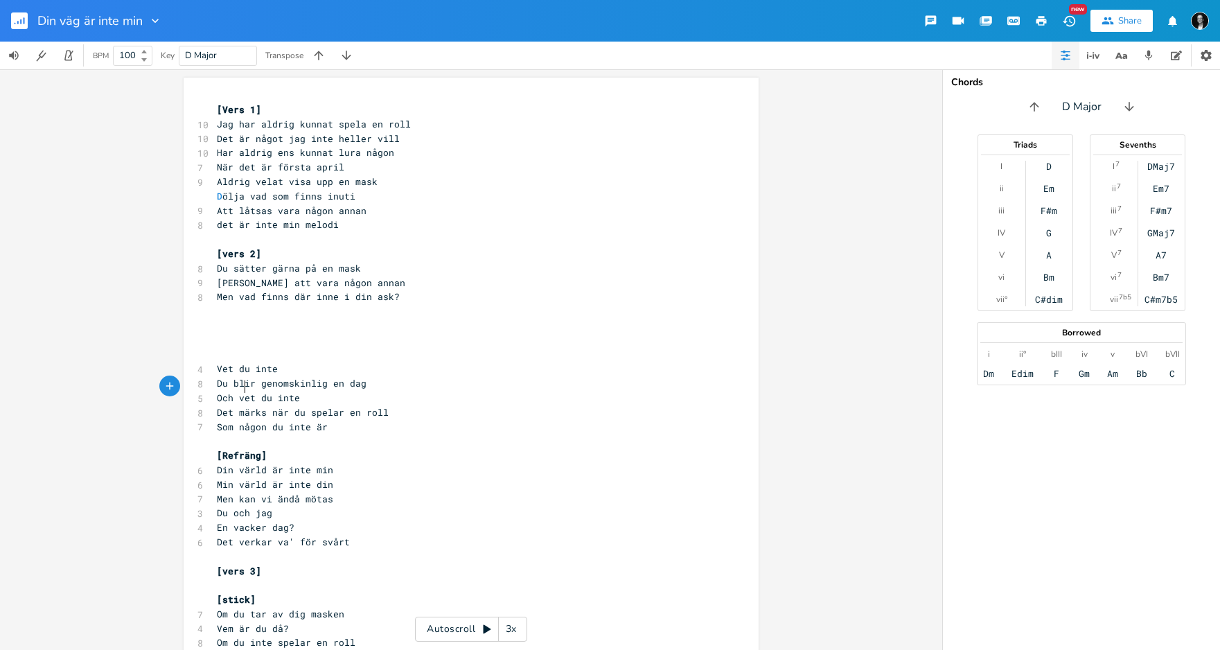
click at [240, 392] on span "Och vet du inte" at bounding box center [258, 398] width 83 height 12
type textarea "V"
click at [262, 310] on pre "​" at bounding box center [464, 311] width 500 height 15
type textarea "[p-c]"
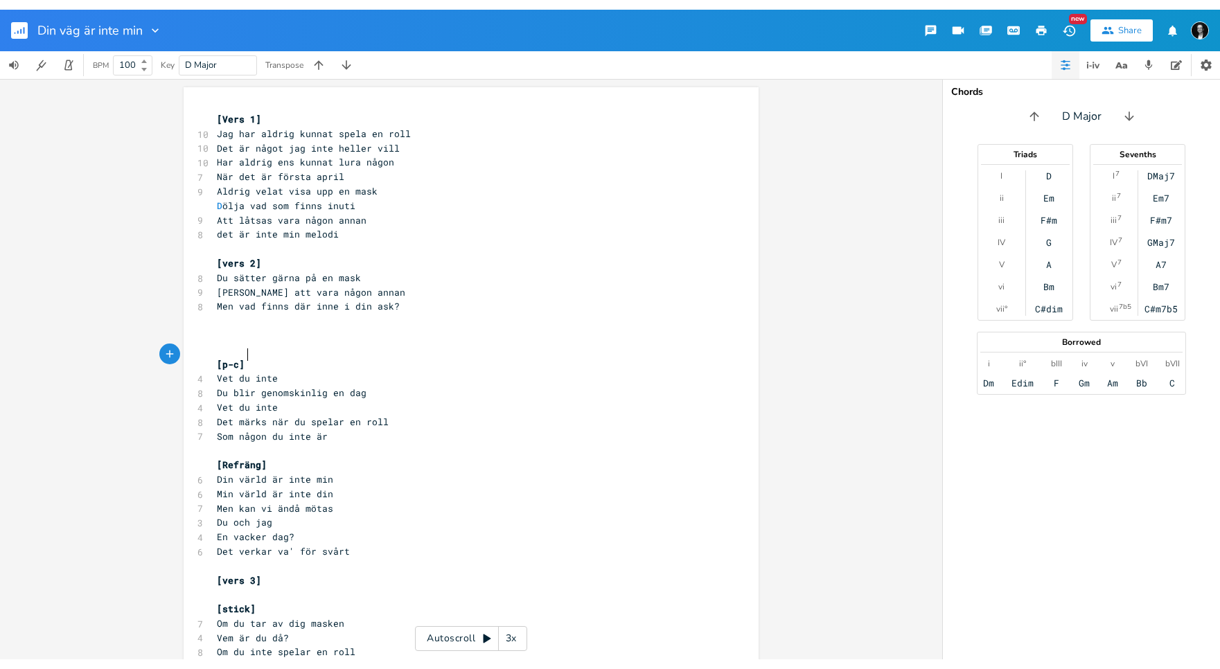
scroll to position [0, 17]
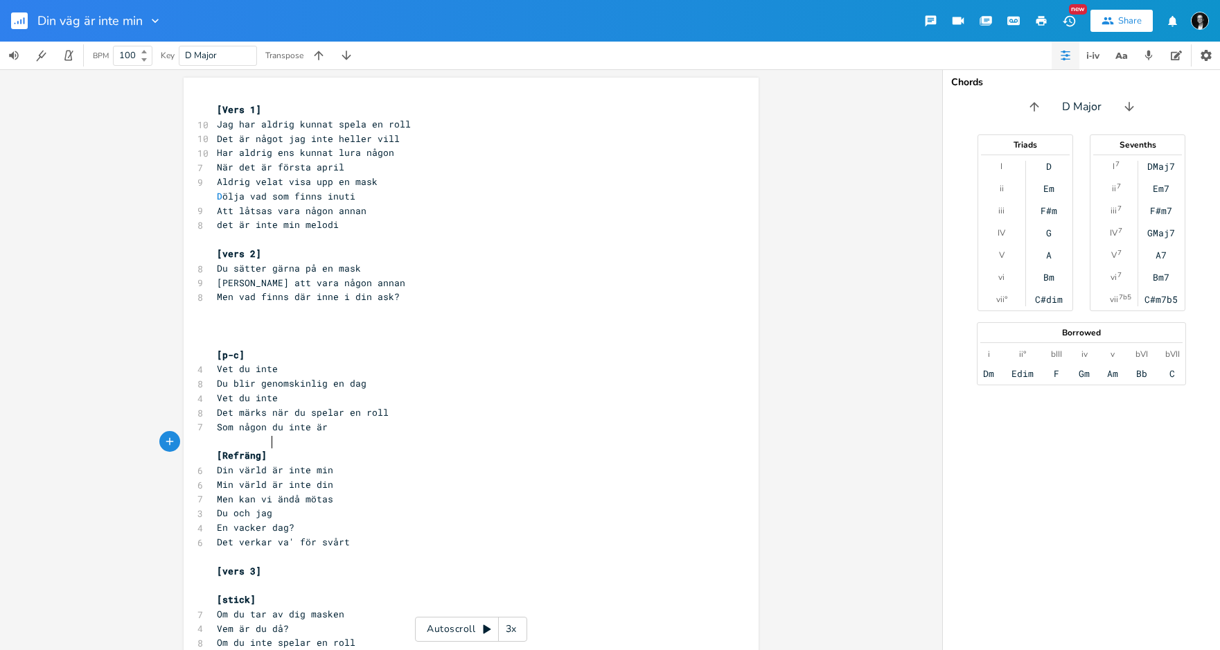
click at [473, 448] on pre "[Refräng]" at bounding box center [464, 455] width 500 height 15
